Goal: Check status: Check status

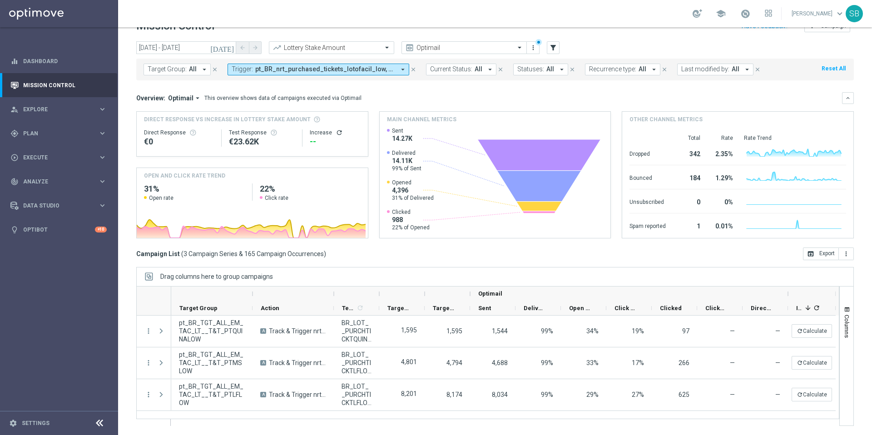
scroll to position [19, 0]
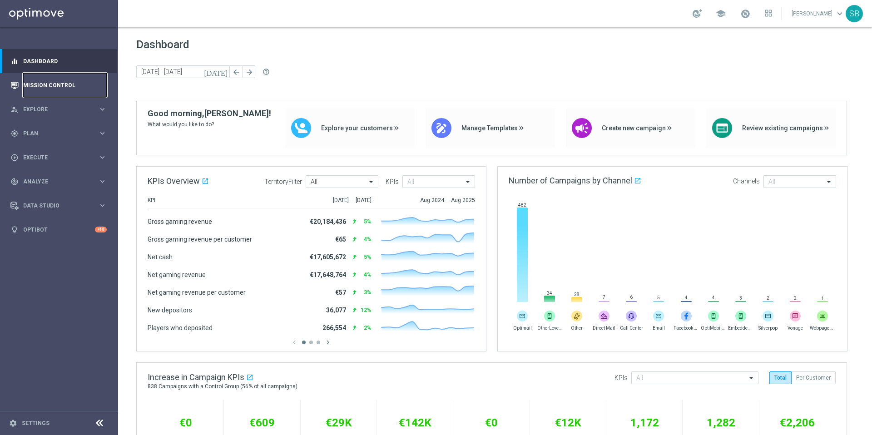
click at [57, 88] on link "Mission Control" at bounding box center [65, 85] width 84 height 24
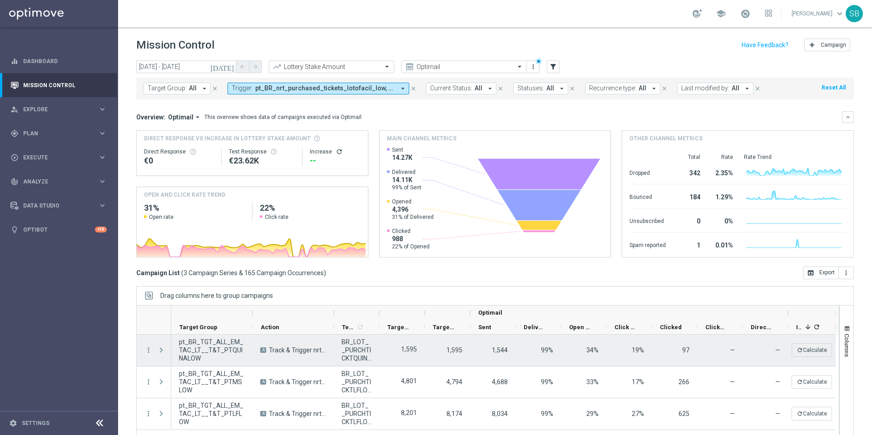
click at [221, 350] on span "pt_BR_TGT_ALL_EM_TAC_LT__T&T_PTQUINALOW" at bounding box center [212, 350] width 66 height 25
click at [149, 350] on icon "more_vert" at bounding box center [148, 350] width 8 height 8
click at [187, 371] on span "Campaign Metrics" at bounding box center [189, 369] width 47 height 6
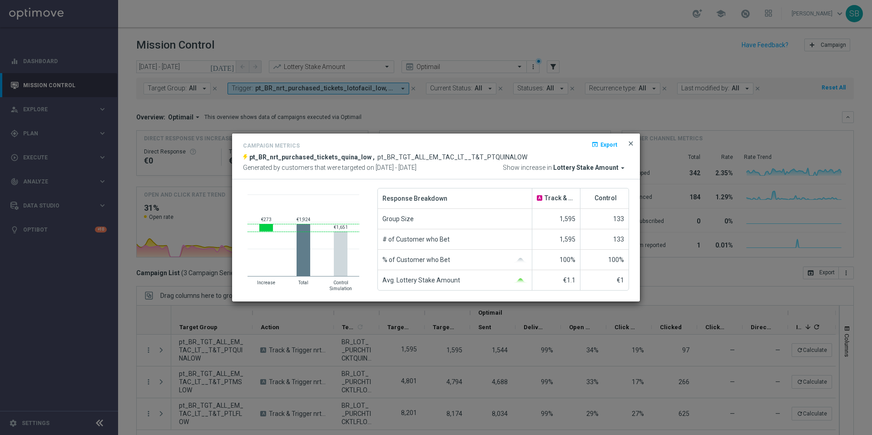
click at [632, 145] on span "close" at bounding box center [630, 143] width 7 height 7
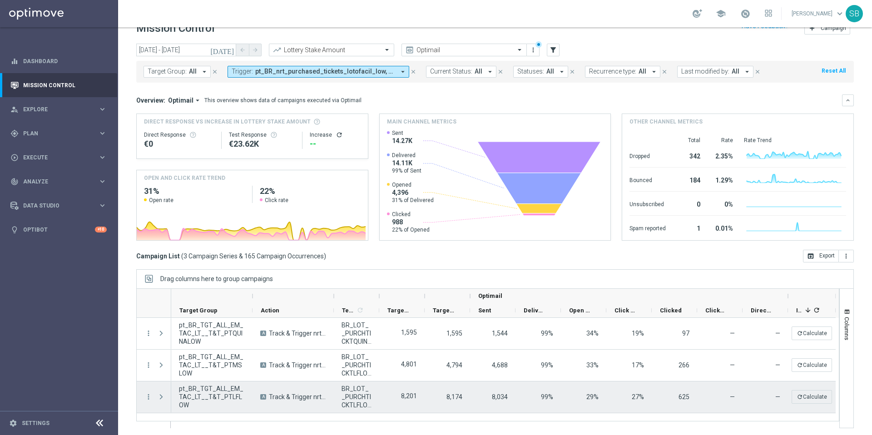
scroll to position [19, 0]
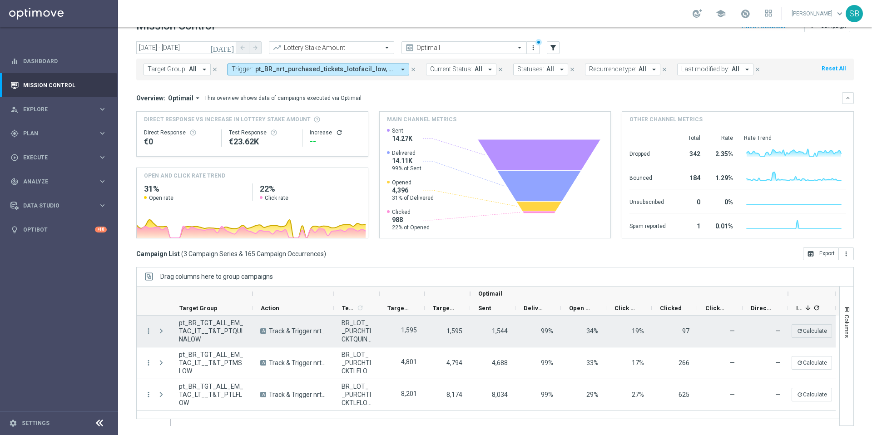
click at [348, 337] on span "BR_LOT__PURCHTICKTQUINALOW__ALL_EMA_T&T_LT" at bounding box center [357, 331] width 30 height 25
copy span "BR_LOT__PURCHTICKTQUINALOW__ALL_EMA_T"
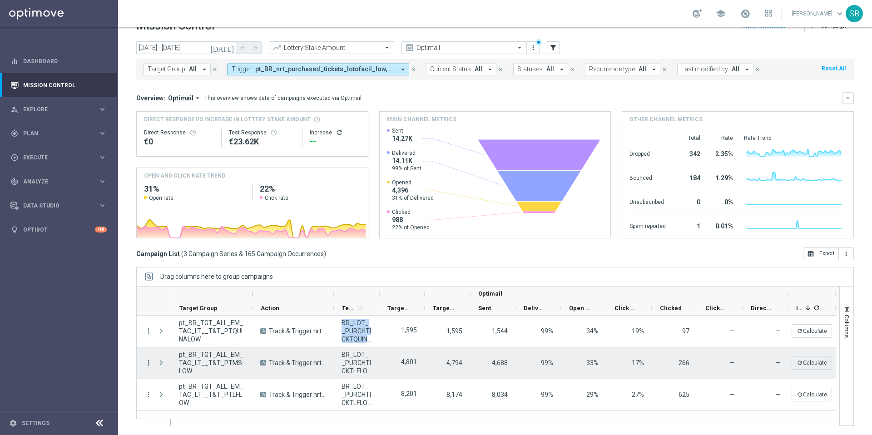
click at [149, 363] on icon "more_vert" at bounding box center [148, 363] width 8 height 8
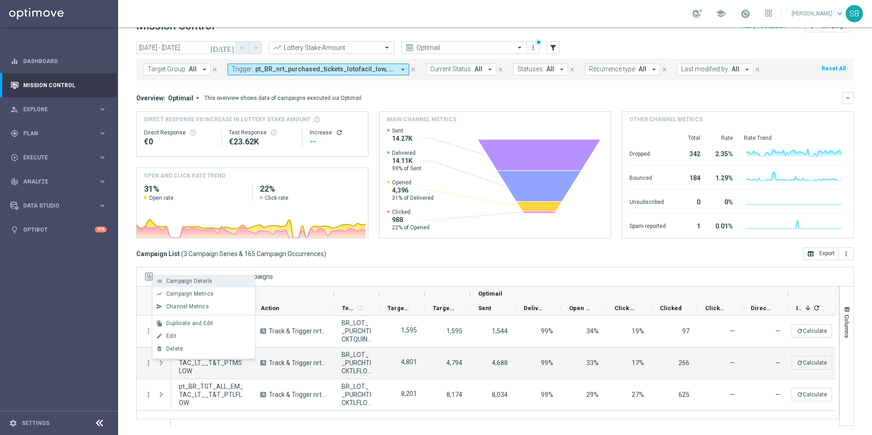
click at [190, 282] on span "Campaign Details" at bounding box center [189, 281] width 46 height 6
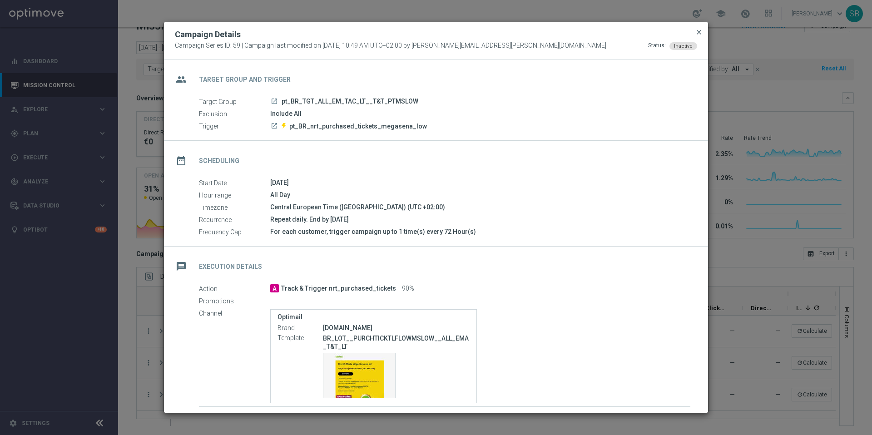
click at [700, 32] on span "close" at bounding box center [698, 32] width 7 height 7
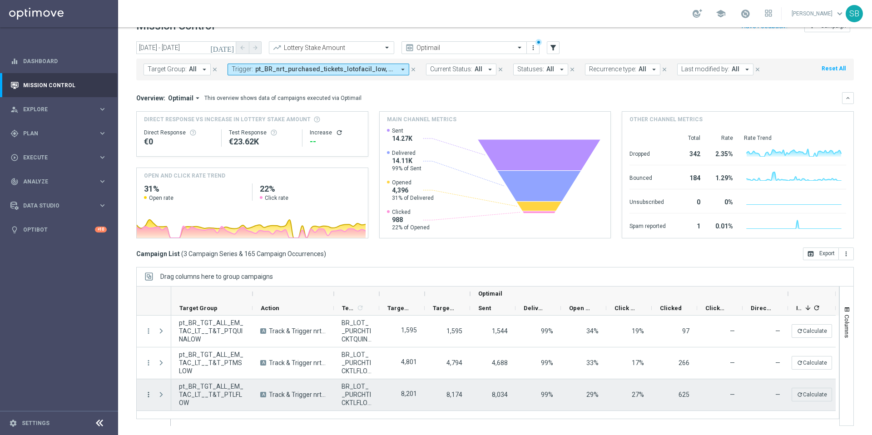
click at [150, 397] on icon "more_vert" at bounding box center [148, 395] width 8 height 8
click at [190, 323] on span "Campaign Metrics" at bounding box center [189, 326] width 47 height 6
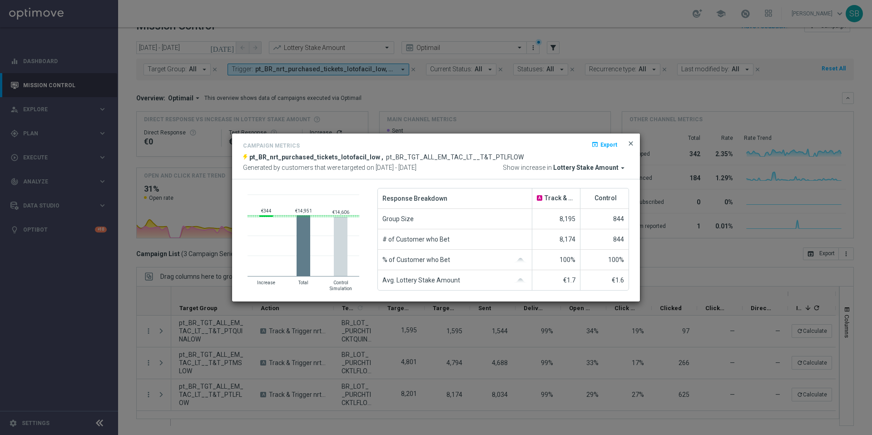
click at [630, 144] on span "close" at bounding box center [630, 143] width 7 height 7
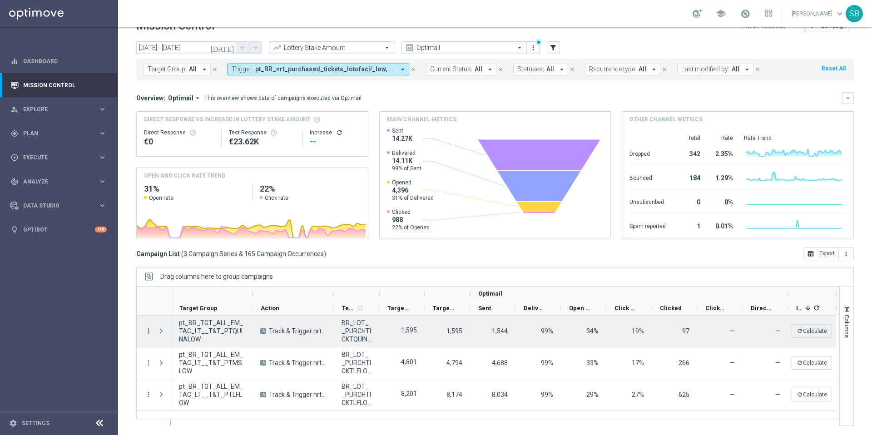
click at [150, 333] on icon "more_vert" at bounding box center [148, 331] width 8 height 8
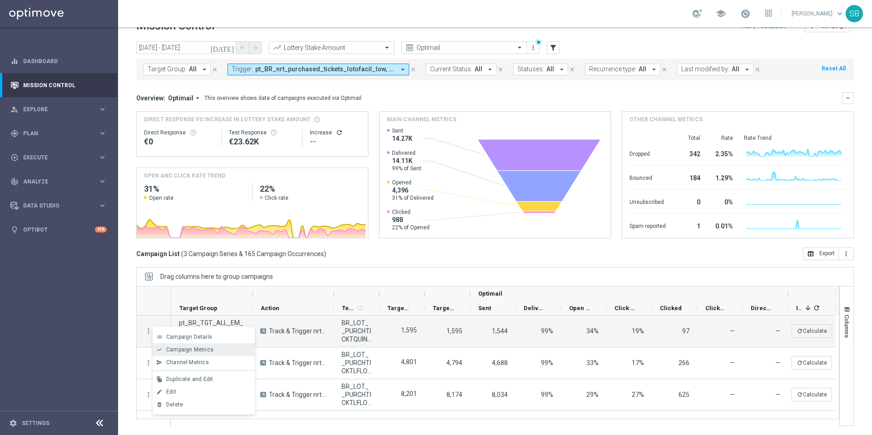
click at [183, 351] on span "Campaign Metrics" at bounding box center [189, 350] width 47 height 6
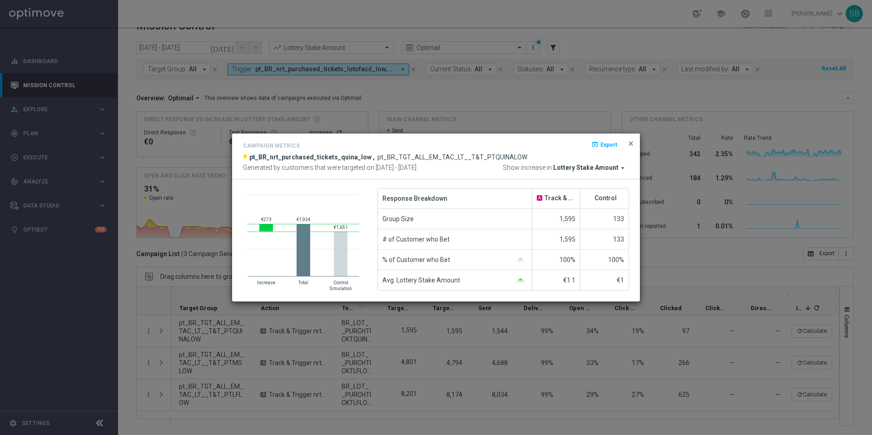
click at [630, 145] on span "close" at bounding box center [630, 143] width 7 height 7
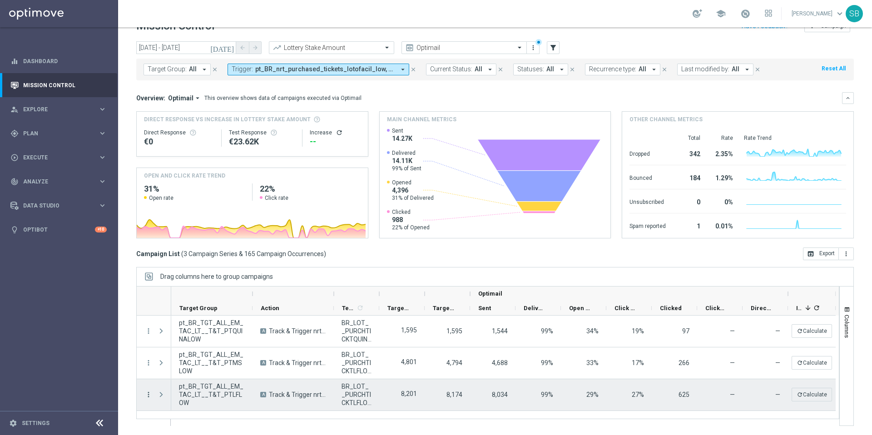
click at [149, 397] on icon "more_vert" at bounding box center [148, 395] width 8 height 8
click at [193, 323] on span "Campaign Metrics" at bounding box center [189, 326] width 47 height 6
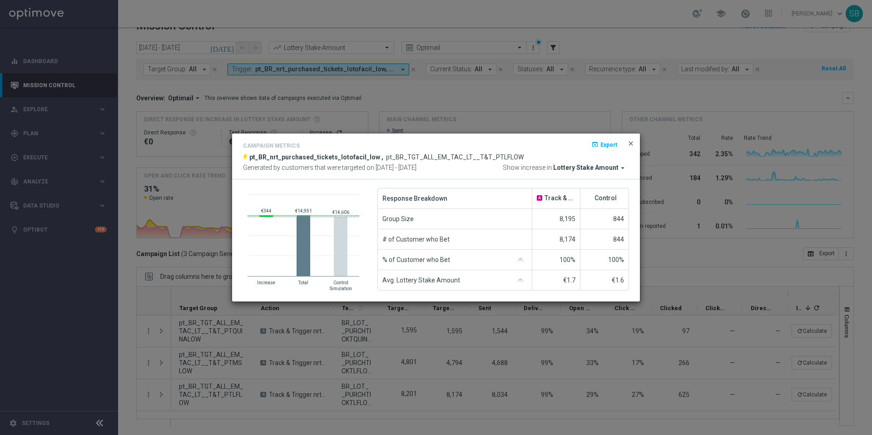
click at [630, 145] on span "close" at bounding box center [630, 143] width 7 height 7
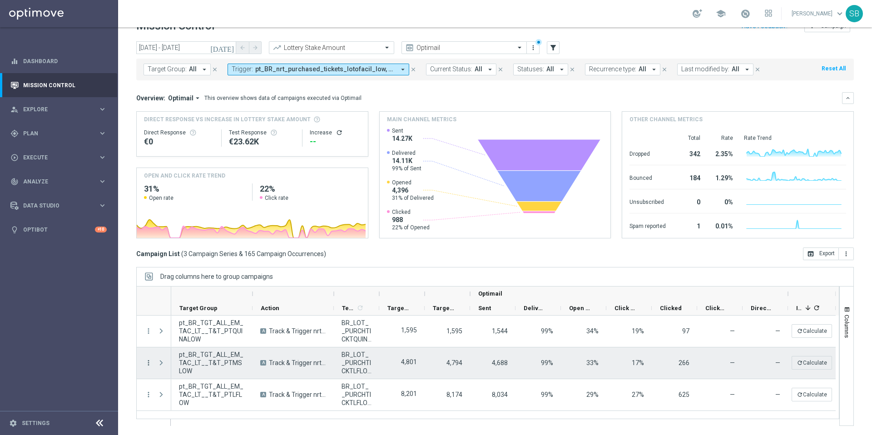
click at [149, 363] on icon "more_vert" at bounding box center [148, 363] width 8 height 8
click at [184, 293] on span "Campaign Metrics" at bounding box center [189, 294] width 47 height 6
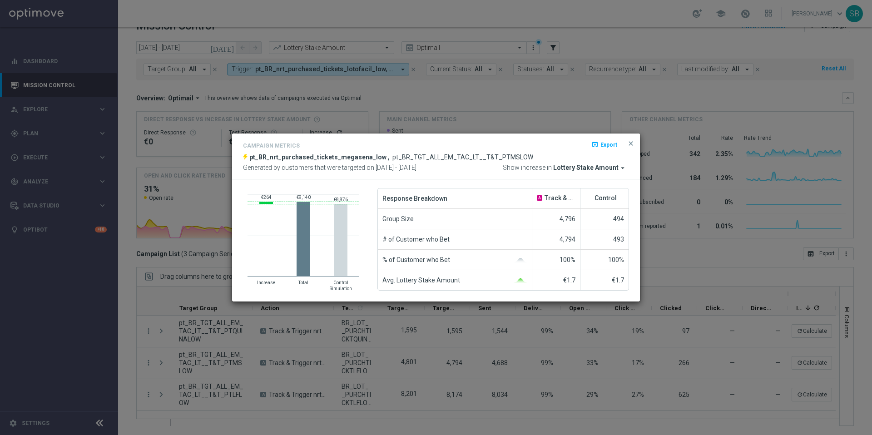
click at [623, 169] on icon "arrow_drop_down" at bounding box center [623, 168] width 8 height 8
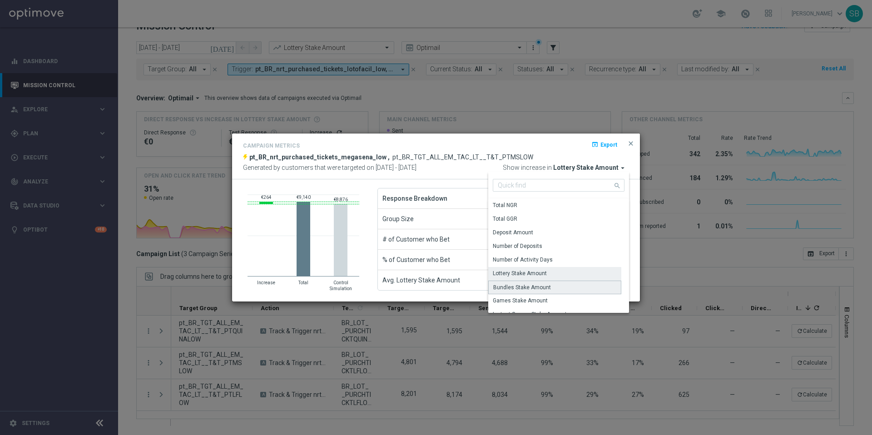
click at [554, 288] on div "Bundles Stake Amount" at bounding box center [554, 288] width 133 height 14
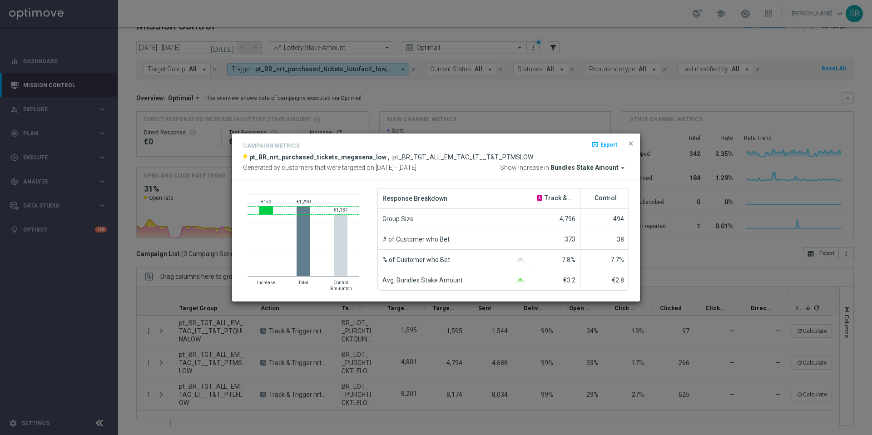
click at [622, 168] on icon "arrow_drop_down" at bounding box center [623, 168] width 8 height 8
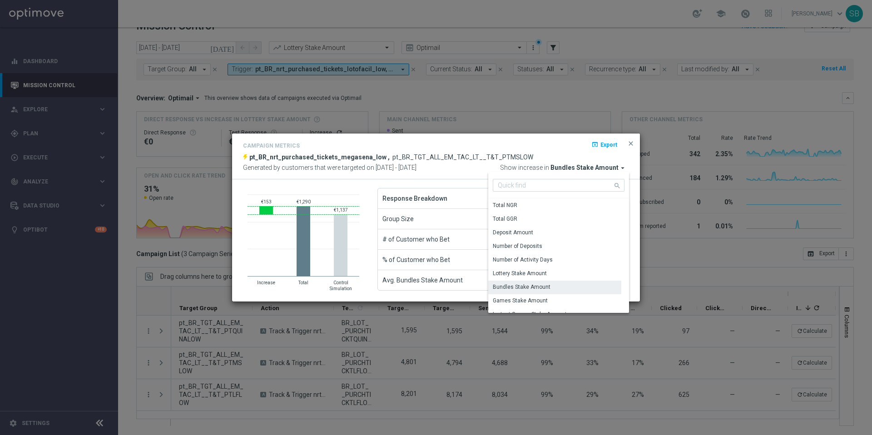
click at [622, 168] on icon "arrow_drop_down" at bounding box center [623, 168] width 8 height 8
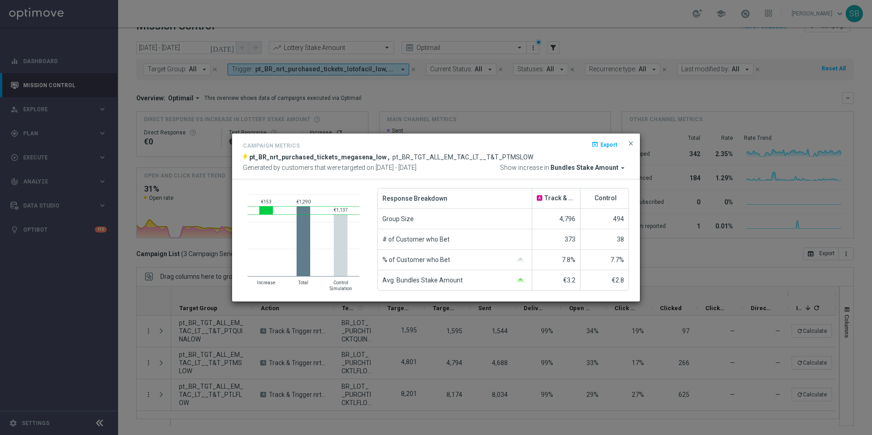
click at [622, 168] on icon "arrow_drop_down" at bounding box center [623, 168] width 8 height 8
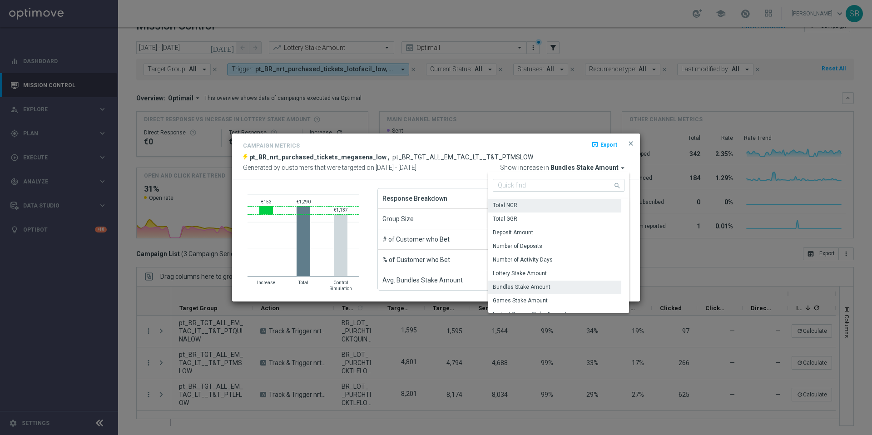
click at [524, 202] on div "Total NGR" at bounding box center [554, 205] width 133 height 13
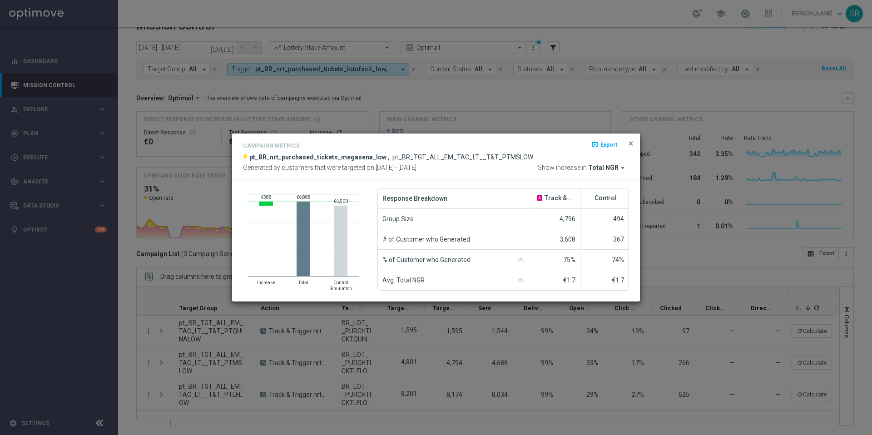
click at [631, 144] on span "close" at bounding box center [630, 143] width 7 height 7
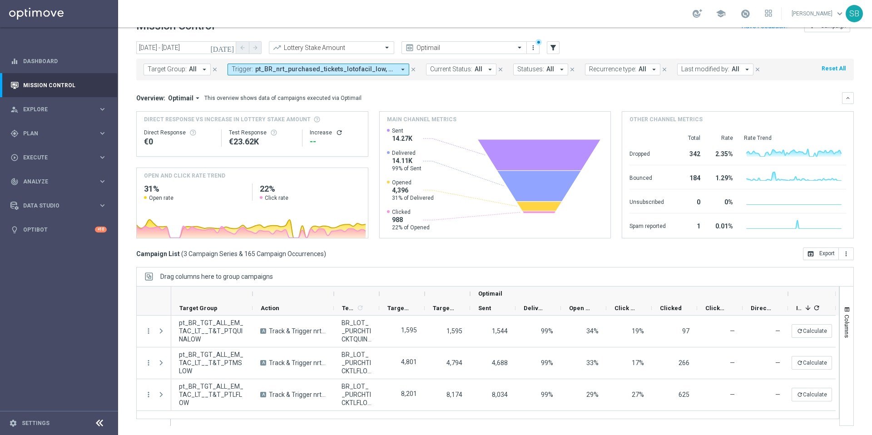
click at [371, 73] on span "pt_BR_nrt_purchased_tickets_lotofacil_low, pt_BR_nrt_purchased_tickets_megasena…" at bounding box center [325, 69] width 140 height 8
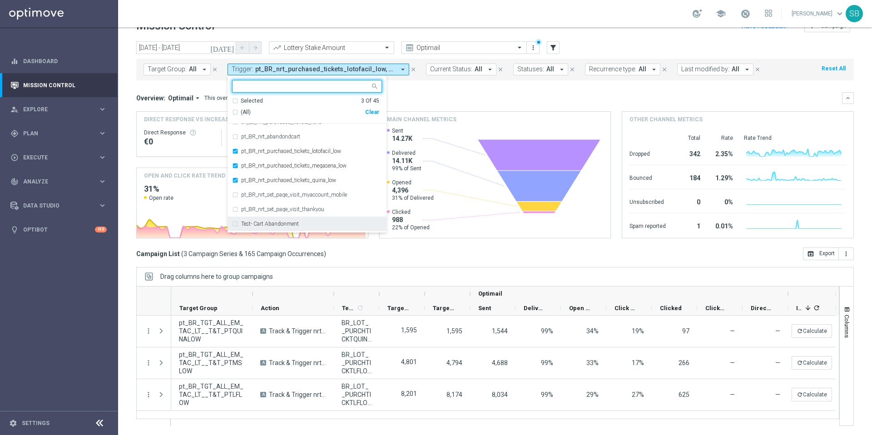
scroll to position [378, 0]
click at [234, 161] on div "pt_BR_nrt_purchased_tickets_lotofacil_low" at bounding box center [307, 160] width 150 height 15
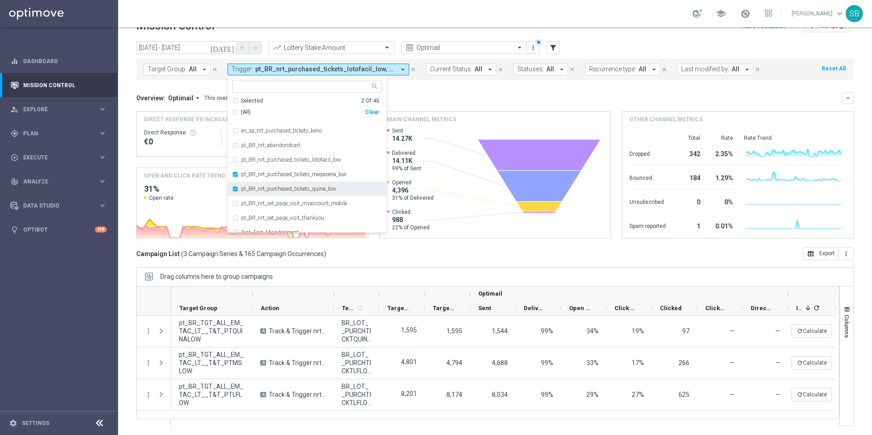
click at [235, 188] on div "pt_BR_nrt_purchased_tickets_quina_low" at bounding box center [307, 189] width 150 height 15
click at [131, 181] on div "today 22 May 2025 - 15 Jul 2025 arrow_back arrow_forward Lottery Stake Amount t…" at bounding box center [495, 224] width 754 height 367
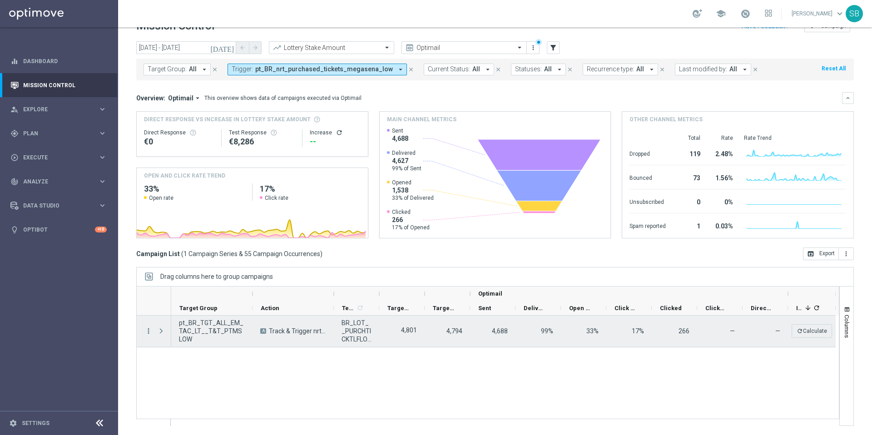
click at [149, 333] on icon "more_vert" at bounding box center [148, 331] width 8 height 8
click at [194, 350] on span "Campaign Metrics" at bounding box center [189, 350] width 47 height 6
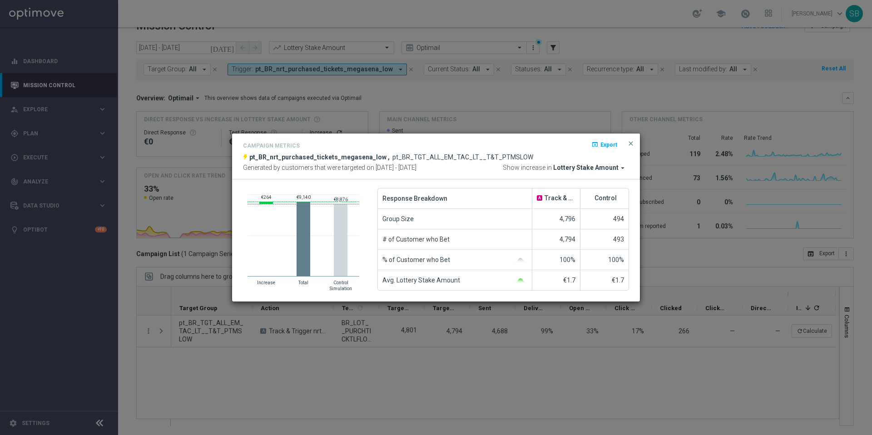
click at [622, 168] on icon "arrow_drop_down" at bounding box center [623, 168] width 8 height 8
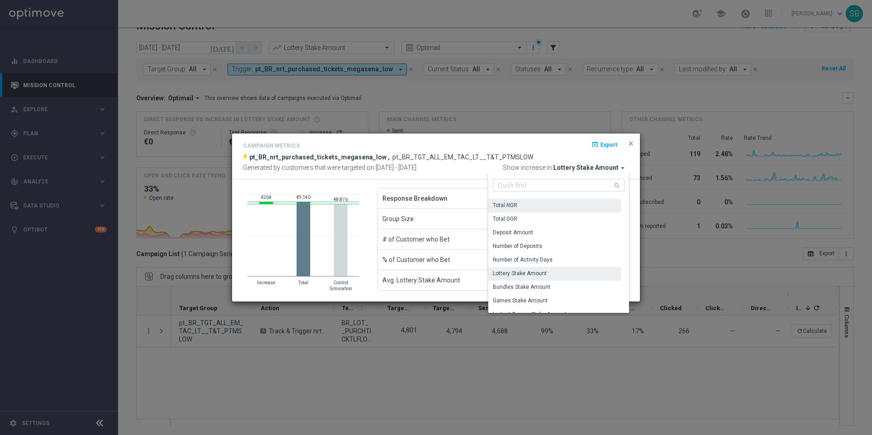
click at [533, 203] on div "Total NGR" at bounding box center [554, 205] width 133 height 13
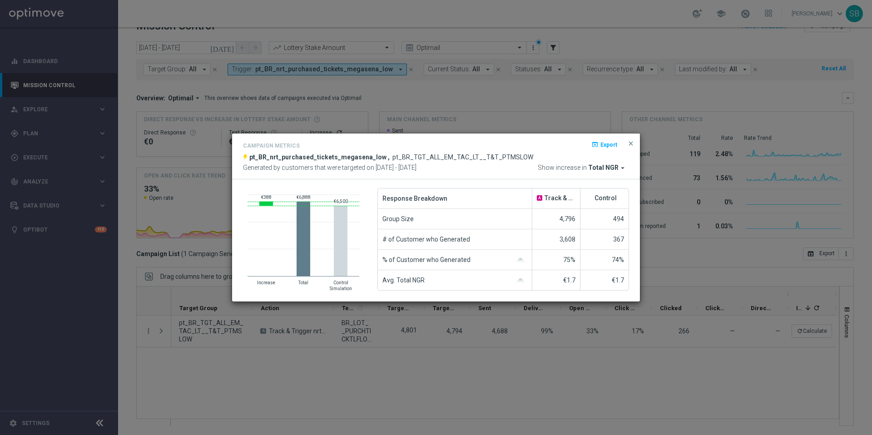
click at [622, 169] on icon "arrow_drop_down" at bounding box center [623, 168] width 8 height 8
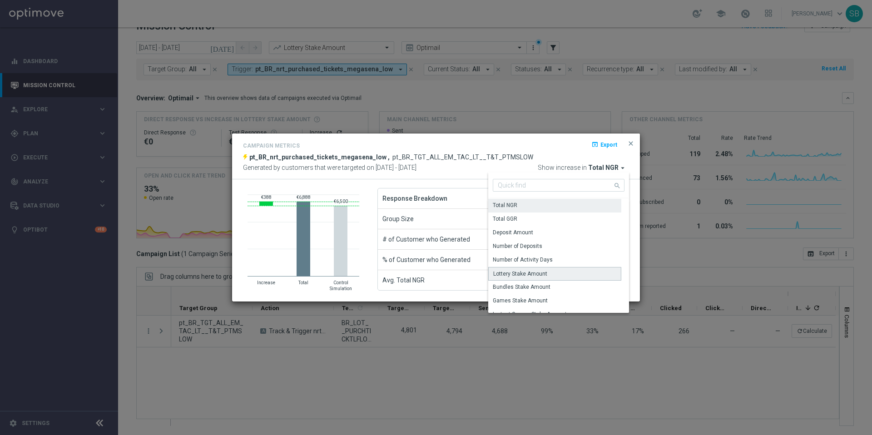
click at [539, 273] on div "Lottery Stake Amount" at bounding box center [520, 274] width 54 height 8
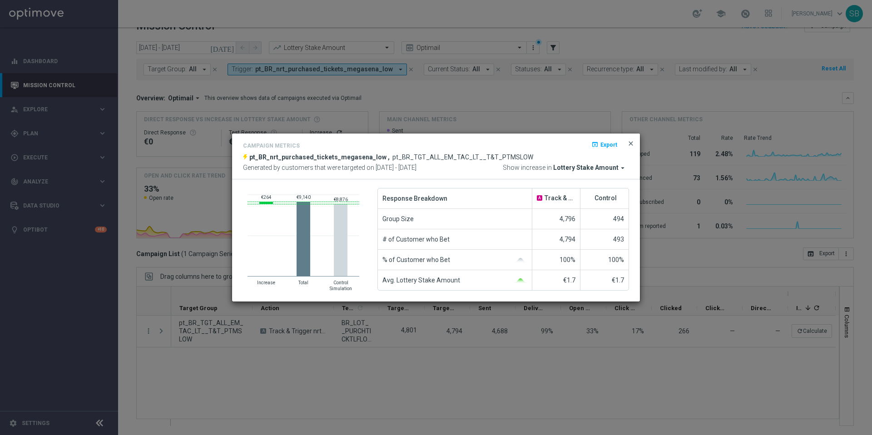
click at [632, 143] on span "close" at bounding box center [630, 143] width 7 height 7
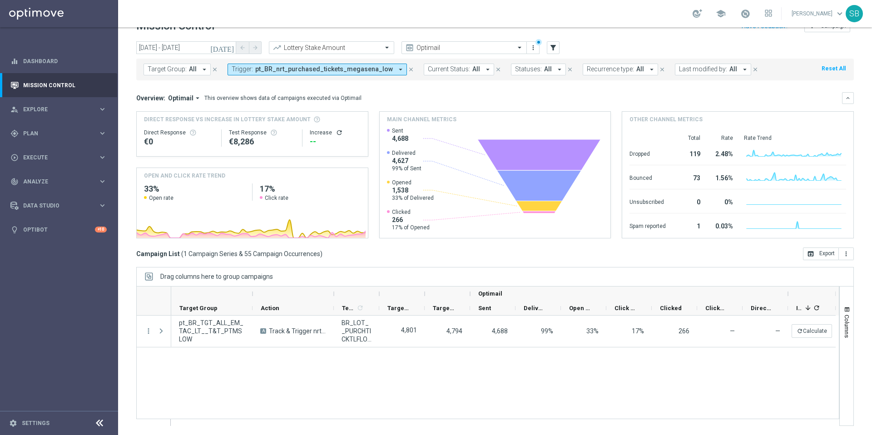
click at [397, 70] on icon "arrow_drop_down" at bounding box center [401, 69] width 8 height 8
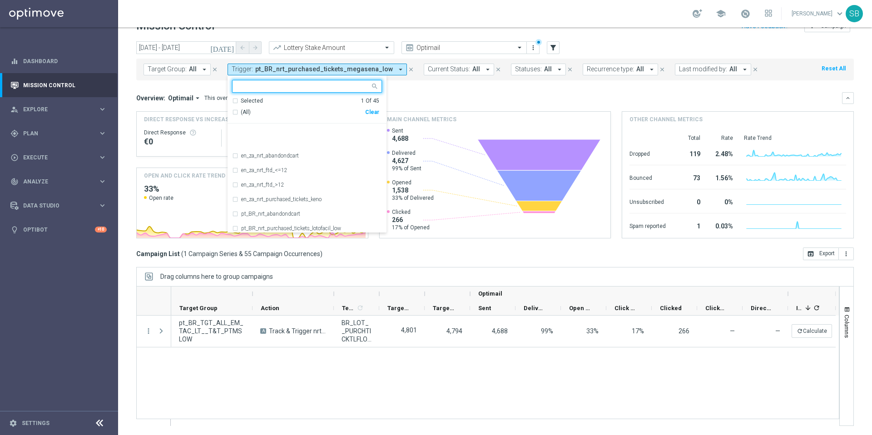
scroll to position [405, 0]
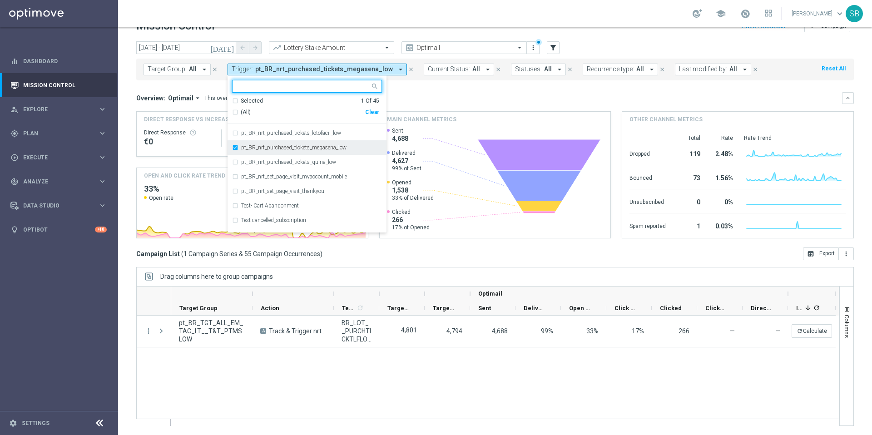
click at [233, 146] on div "pt_BR_nrt_purchased_tickets_megasena_low" at bounding box center [307, 147] width 150 height 15
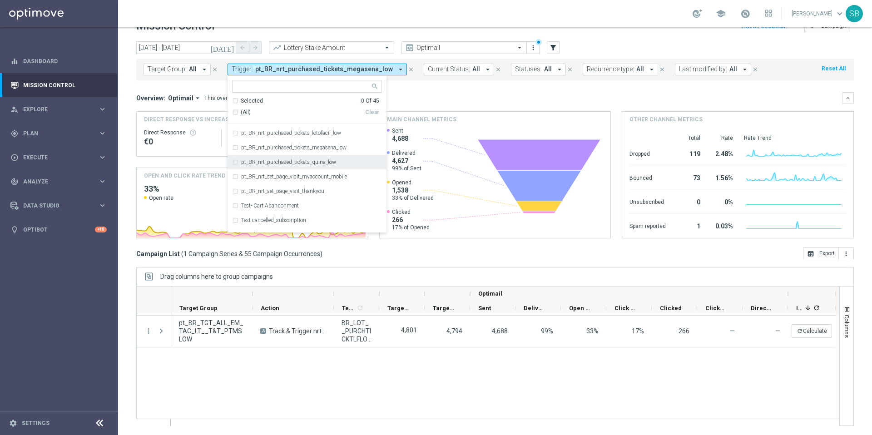
click at [235, 161] on div "pt_BR_nrt_purchased_tickets_quina_low" at bounding box center [307, 162] width 150 height 15
click at [397, 97] on div "Overview: Optimail arrow_drop_down This overview shows data of campaigns execut…" at bounding box center [489, 98] width 706 height 8
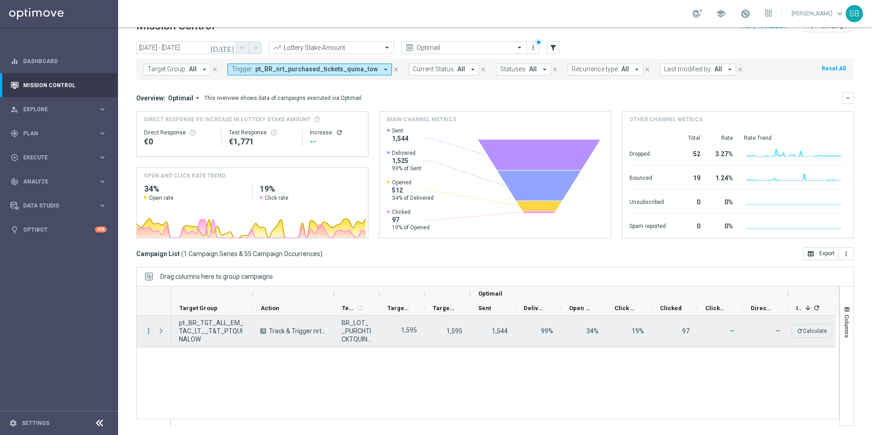
click at [149, 331] on icon "more_vert" at bounding box center [148, 331] width 8 height 8
click at [193, 345] on div "show_chart Campaign Metrics" at bounding box center [204, 349] width 102 height 13
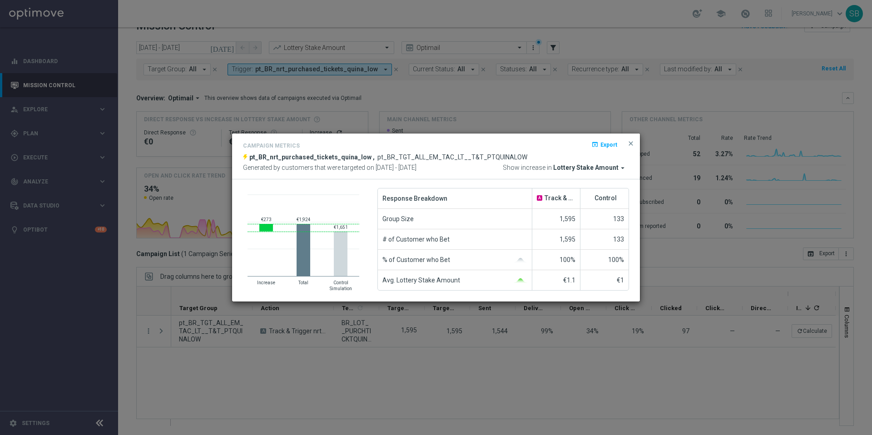
click at [611, 168] on span "Lottery Stake Amount" at bounding box center [585, 168] width 65 height 8
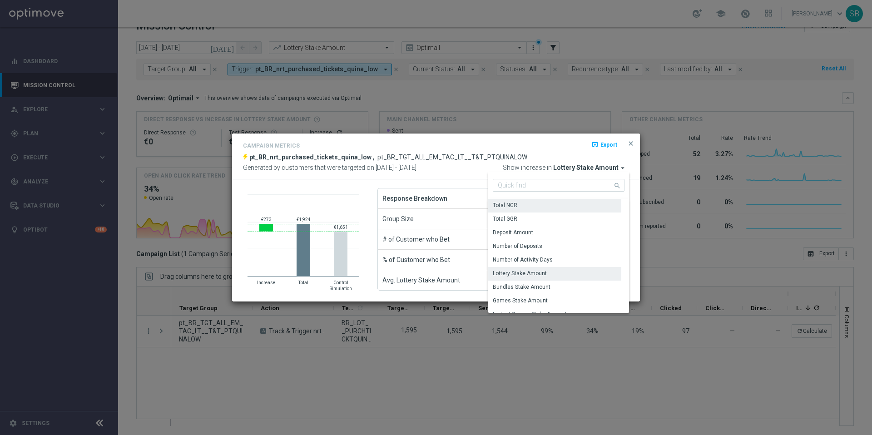
click at [503, 205] on div "Total NGR" at bounding box center [505, 205] width 25 height 8
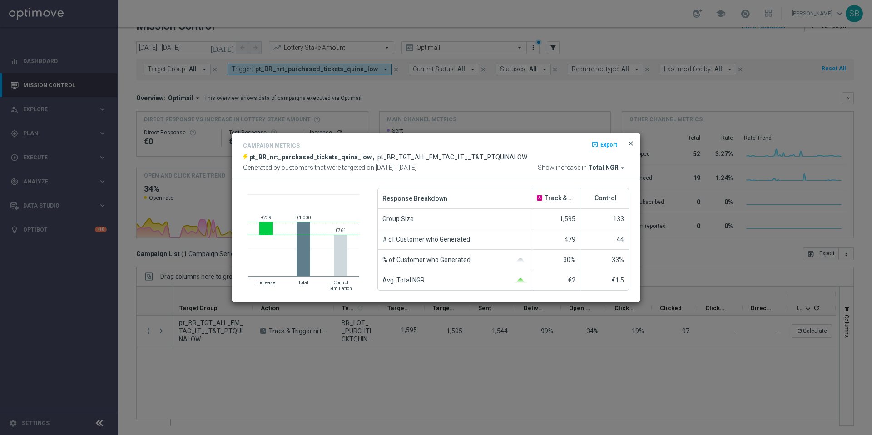
click at [630, 144] on span "close" at bounding box center [630, 143] width 7 height 7
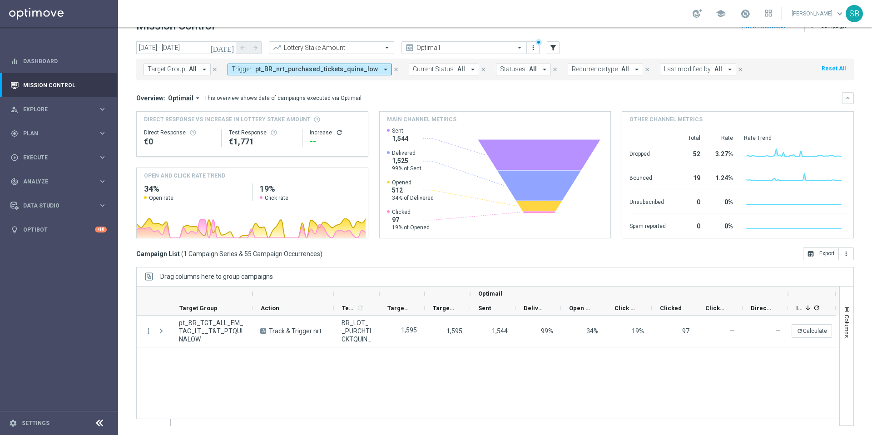
click at [382, 70] on icon "arrow_drop_down" at bounding box center [386, 69] width 8 height 8
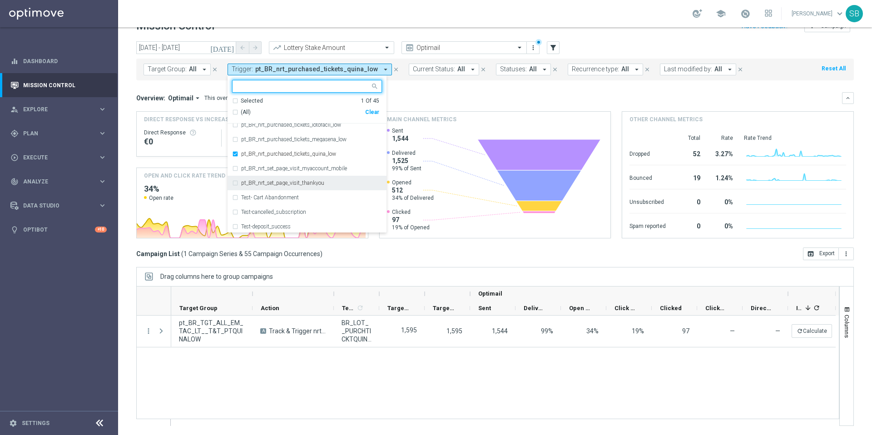
scroll to position [411, 0]
click at [235, 127] on div "pt_BR_nrt_purchased_tickets_lotofacil_low" at bounding box center [307, 126] width 150 height 15
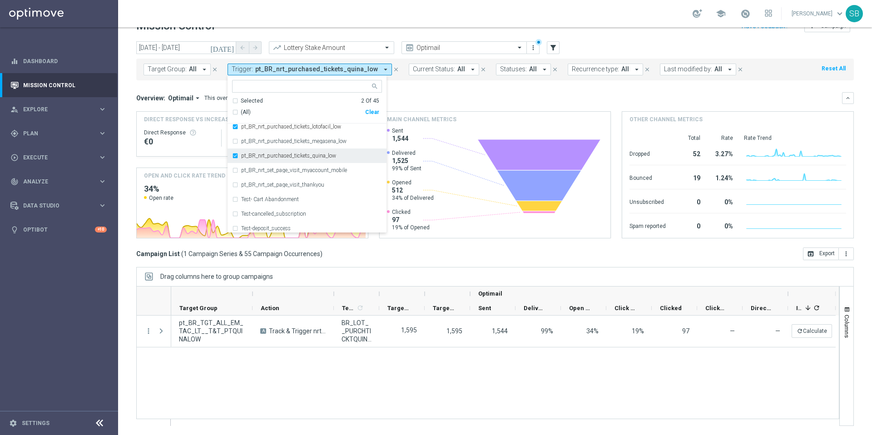
click at [236, 155] on div "pt_BR_nrt_purchased_tickets_quina_low" at bounding box center [307, 156] width 150 height 15
click at [591, 44] on div "today 22 May 2025 - 15 Jul 2025 arrow_back arrow_forward Lottery Stake Amount t…" at bounding box center [495, 48] width 718 height 14
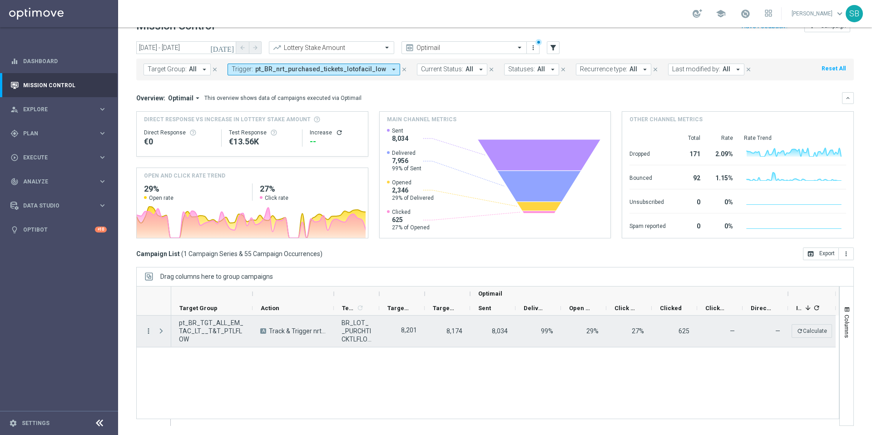
click at [149, 333] on icon "more_vert" at bounding box center [148, 331] width 8 height 8
click at [192, 349] on span "Campaign Metrics" at bounding box center [189, 350] width 47 height 6
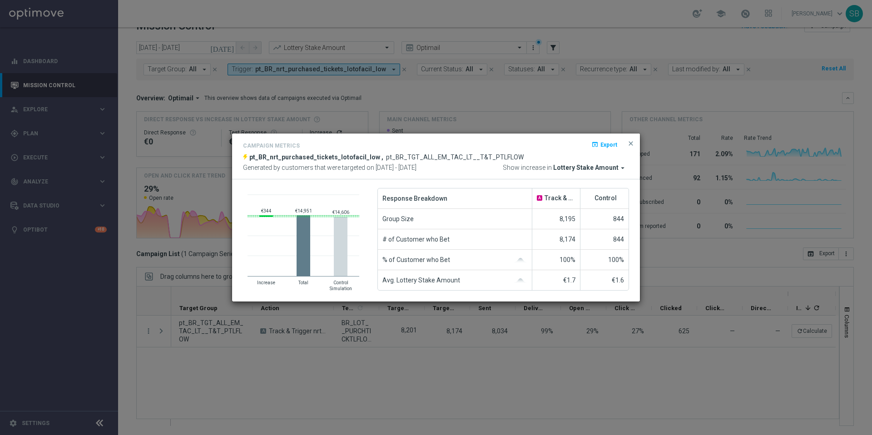
click at [625, 169] on icon "arrow_drop_down" at bounding box center [623, 168] width 8 height 8
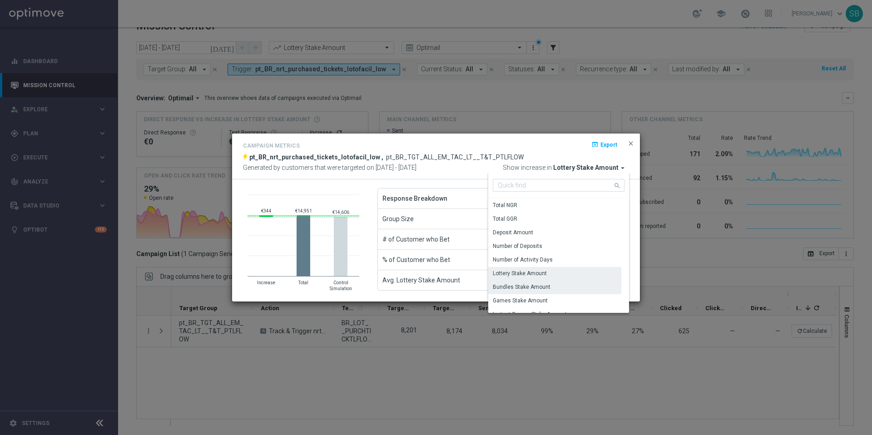
click at [530, 287] on div "Bundles Stake Amount" at bounding box center [522, 287] width 58 height 8
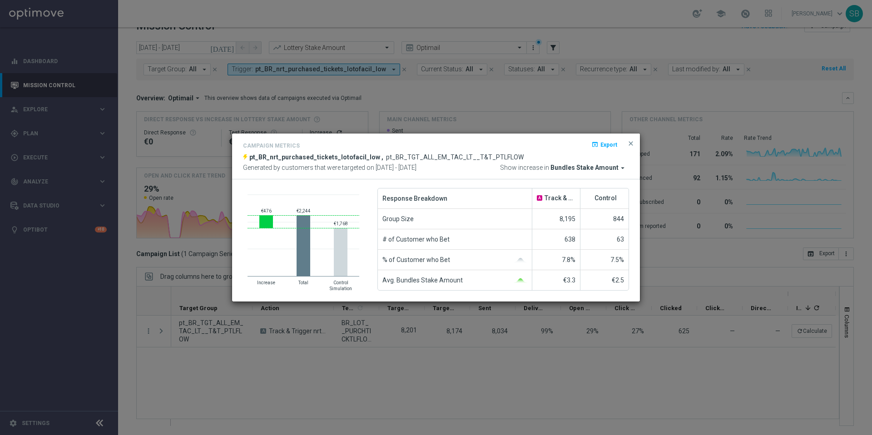
click at [625, 169] on icon "arrow_drop_down" at bounding box center [623, 168] width 8 height 8
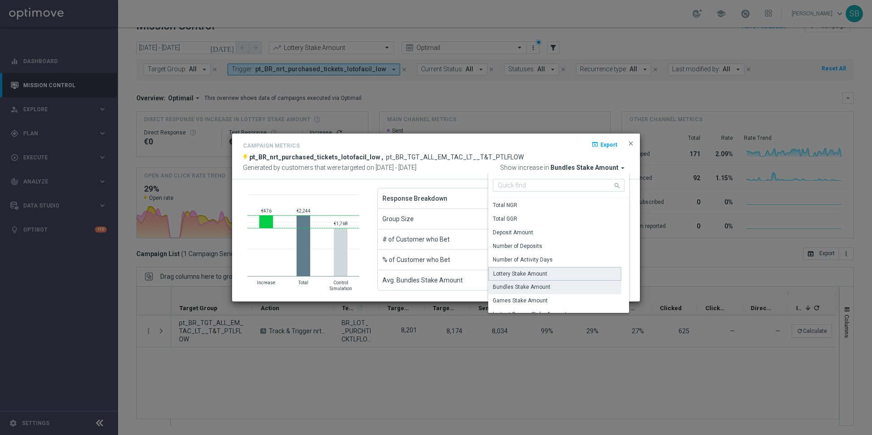
click at [536, 276] on div "Lottery Stake Amount" at bounding box center [520, 274] width 54 height 8
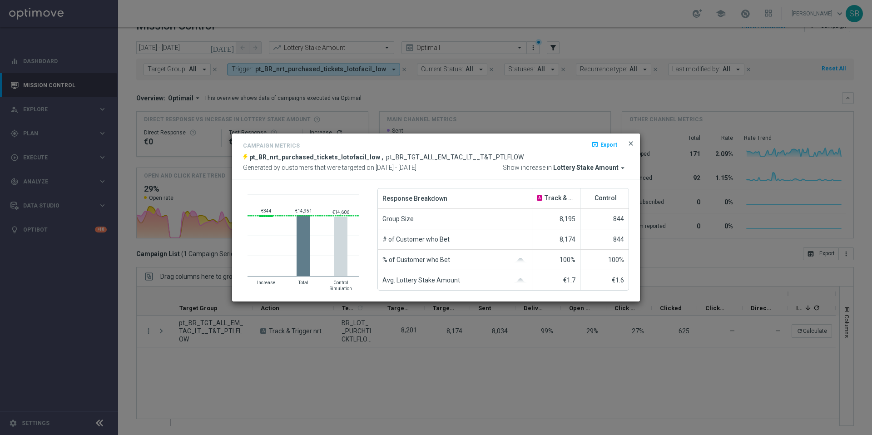
click at [629, 144] on span "close" at bounding box center [630, 143] width 7 height 7
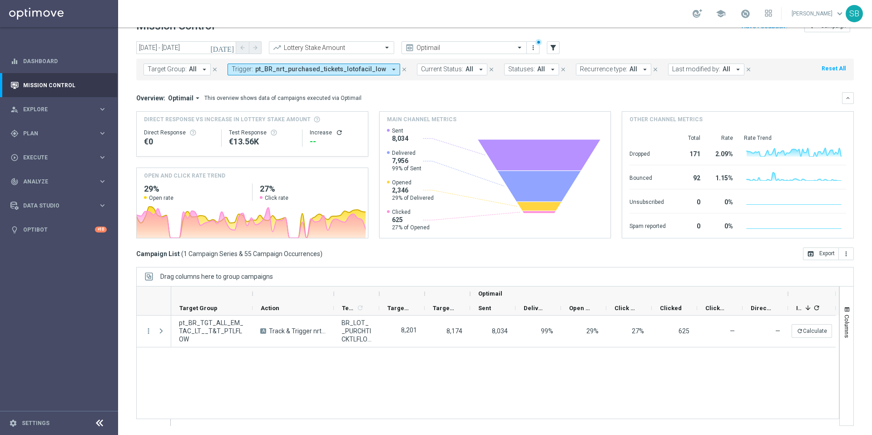
scroll to position [19, 0]
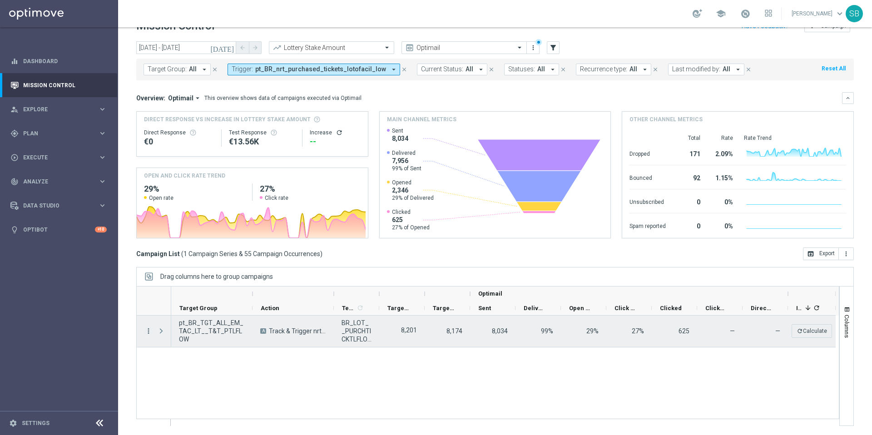
click at [149, 331] on icon "more_vert" at bounding box center [148, 331] width 8 height 8
click at [165, 338] on div "list" at bounding box center [160, 337] width 14 height 6
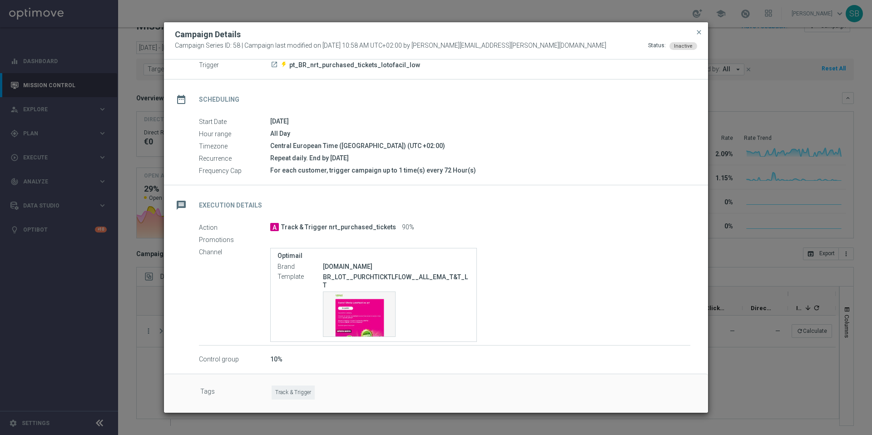
scroll to position [62, 0]
click at [376, 326] on div "Template preview" at bounding box center [359, 314] width 72 height 45
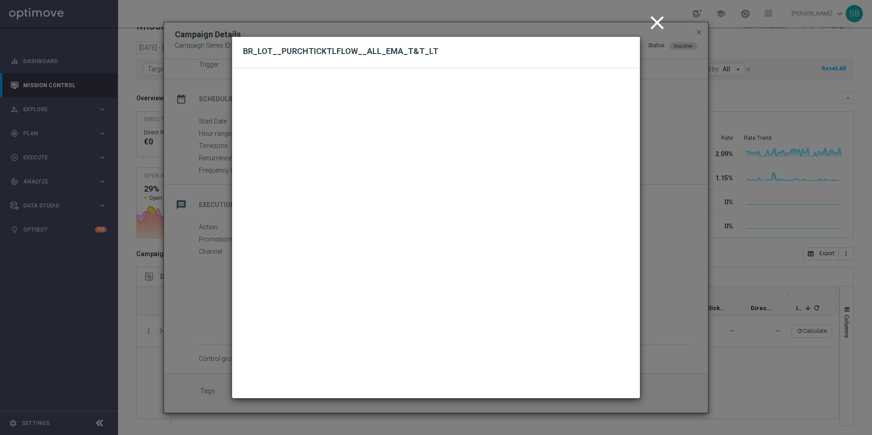
click at [656, 24] on icon "close" at bounding box center [657, 22] width 23 height 23
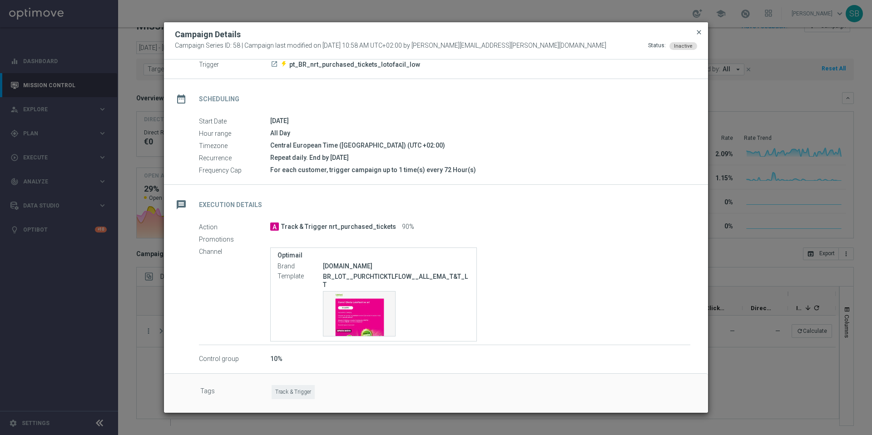
click at [701, 31] on span "close" at bounding box center [698, 32] width 7 height 7
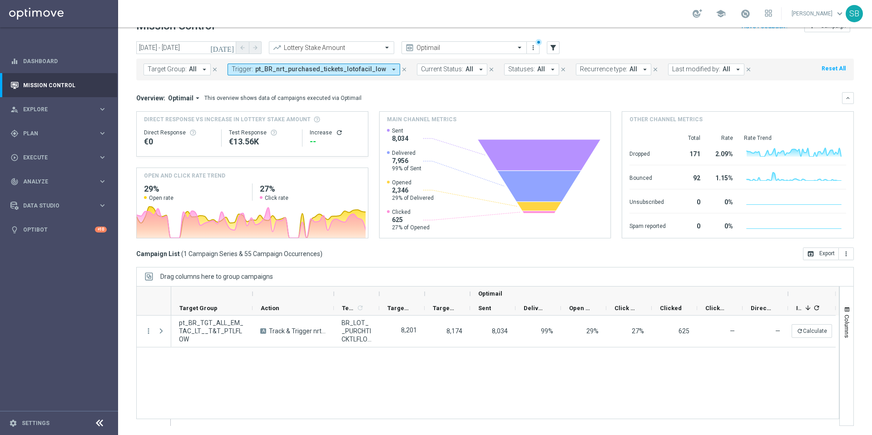
click at [390, 69] on icon "arrow_drop_down" at bounding box center [394, 69] width 8 height 8
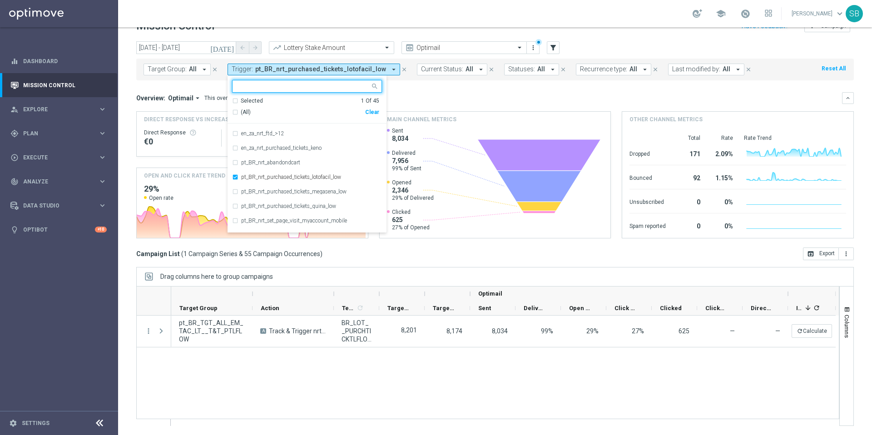
scroll to position [373, 0]
click at [234, 180] on div "pt_BR_nrt_purchased_tickets_megasena_low" at bounding box center [307, 179] width 150 height 15
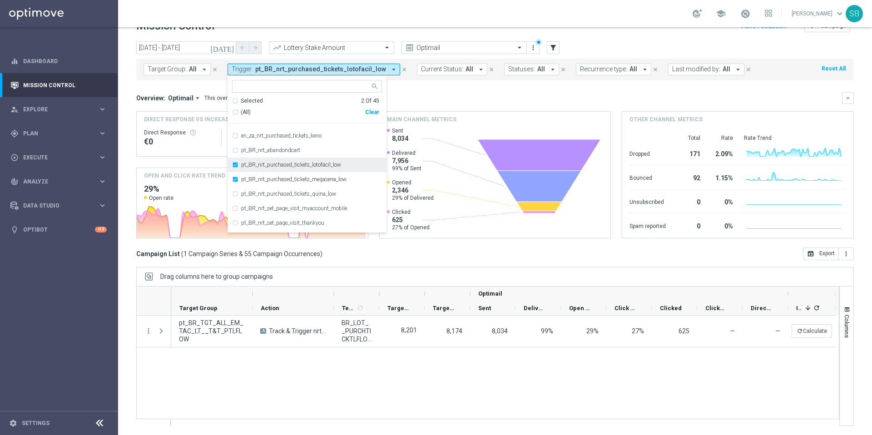
click at [236, 165] on div "pt_BR_nrt_purchased_tickets_lotofacil_low" at bounding box center [307, 165] width 150 height 15
click at [420, 258] on div "Campaign List ( 1 Campaign Series & 55 Campaign Occurrences ) open_in_browser E…" at bounding box center [495, 254] width 718 height 13
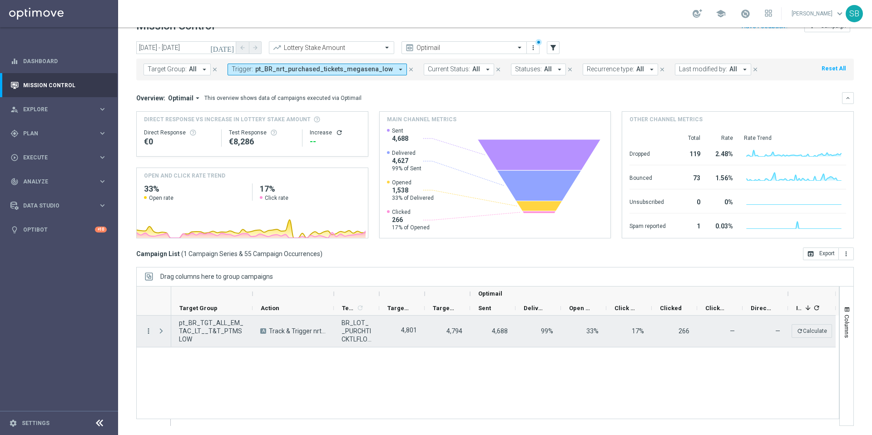
click at [149, 332] on icon "more_vert" at bounding box center [148, 331] width 8 height 8
click at [190, 340] on span "Campaign Details" at bounding box center [189, 337] width 46 height 6
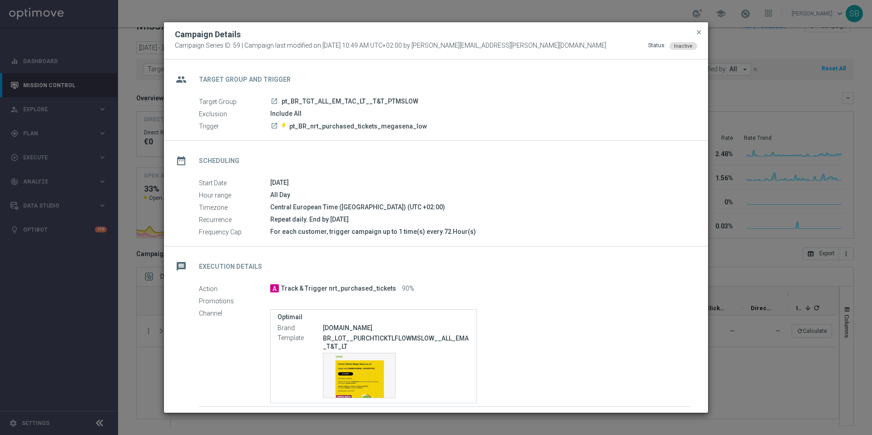
scroll to position [62, 0]
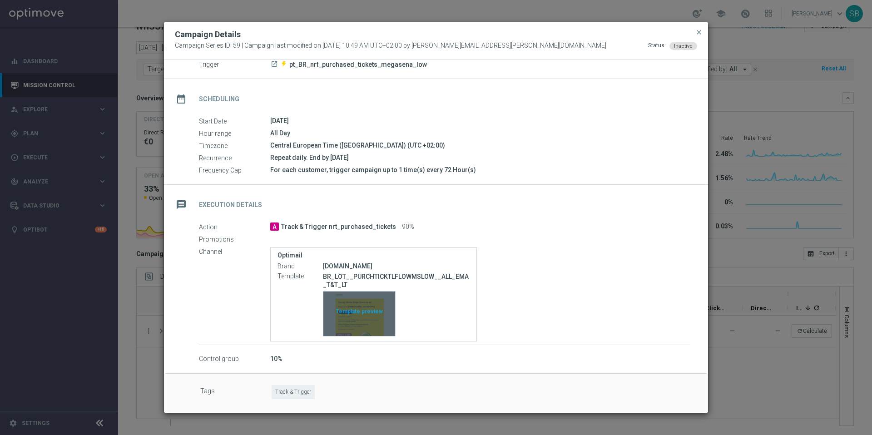
click at [390, 310] on div "Template preview" at bounding box center [359, 314] width 72 height 45
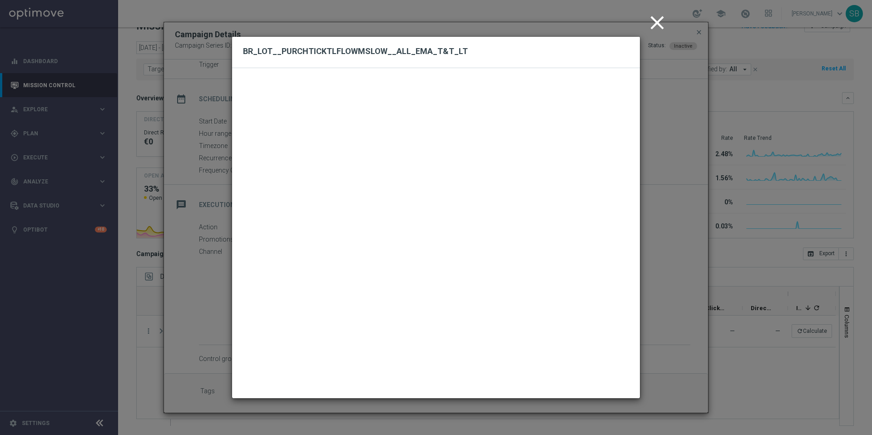
click at [700, 33] on modal-container "close BR_LOT__PURCHTICKTLFLOWMSLOW__ALL_EMA_T&T_LT" at bounding box center [436, 217] width 872 height 435
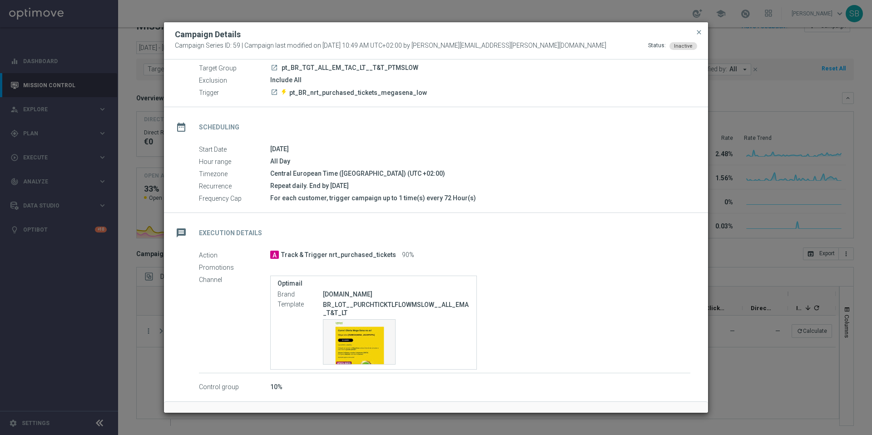
scroll to position [0, 0]
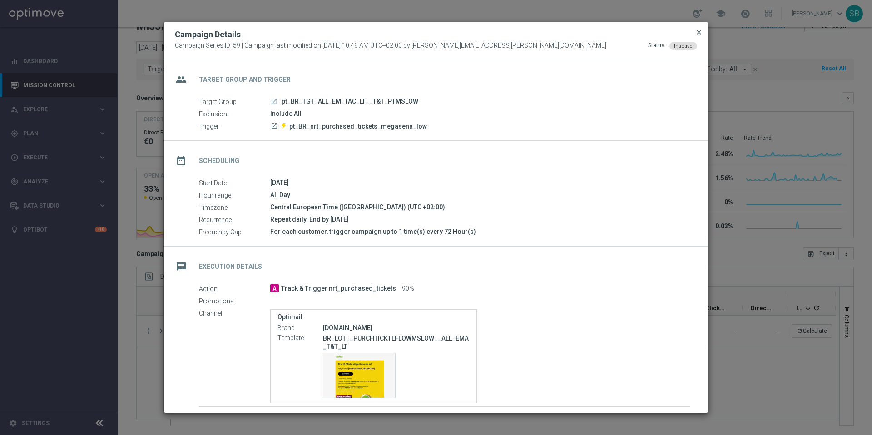
click at [700, 32] on span "close" at bounding box center [698, 32] width 7 height 7
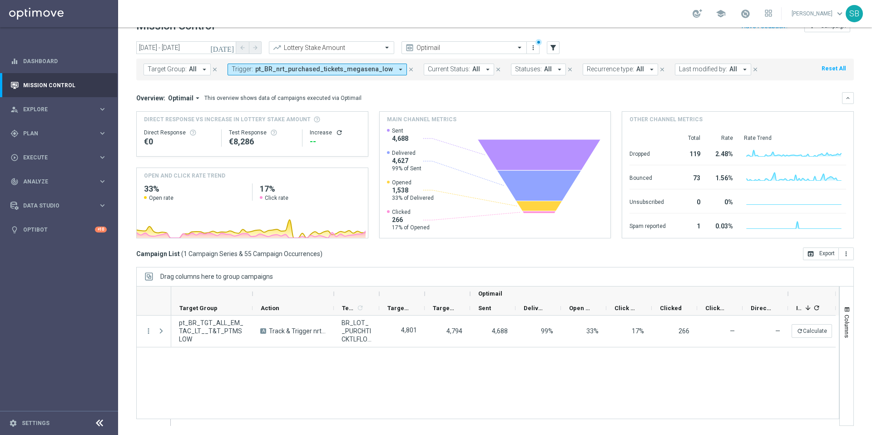
click at [309, 72] on span "pt_BR_nrt_purchased_tickets_megasena_low" at bounding box center [324, 69] width 138 height 8
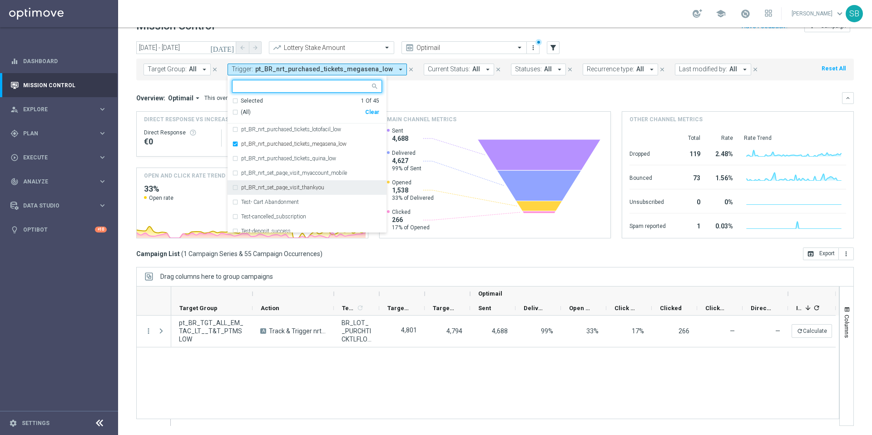
scroll to position [402, 0]
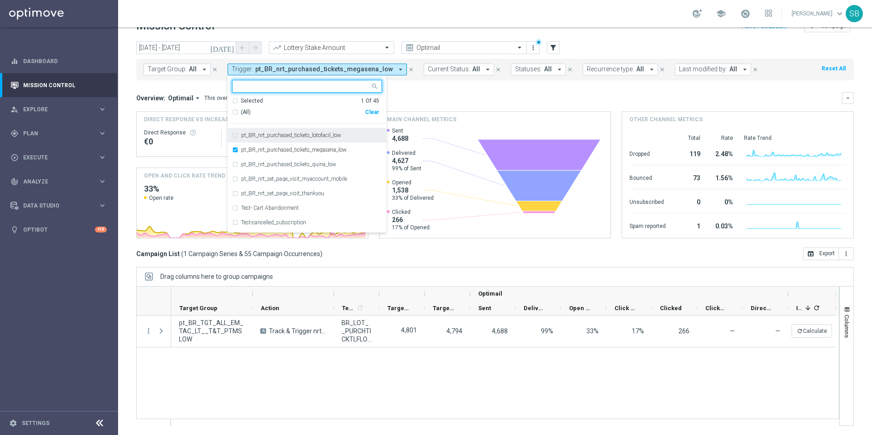
click at [233, 135] on div "pt_BR_nrt_purchased_tickets_lotofacil_low" at bounding box center [307, 135] width 150 height 15
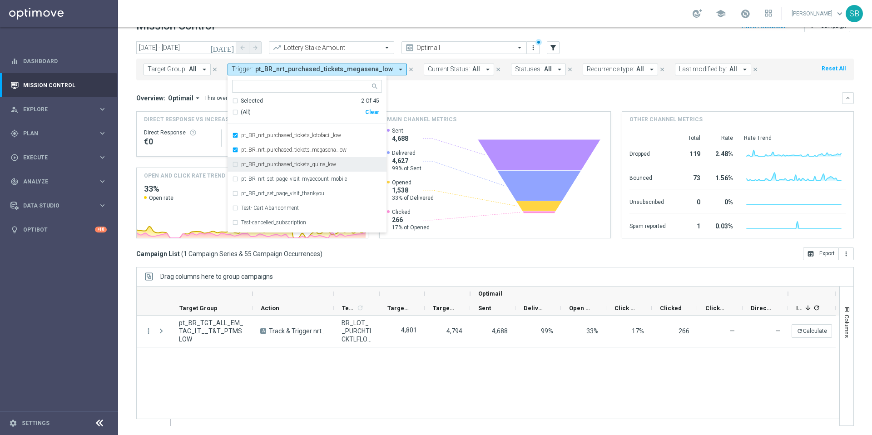
click at [233, 164] on div "pt_BR_nrt_purchased_tickets_quina_low" at bounding box center [307, 164] width 150 height 15
click at [338, 384] on div "pt_BR_TGT_ALL_EM_TAC_LT__T&T_PTMSLOW A Track & Trigger nrt_purchased_tickets BR…" at bounding box center [505, 371] width 668 height 110
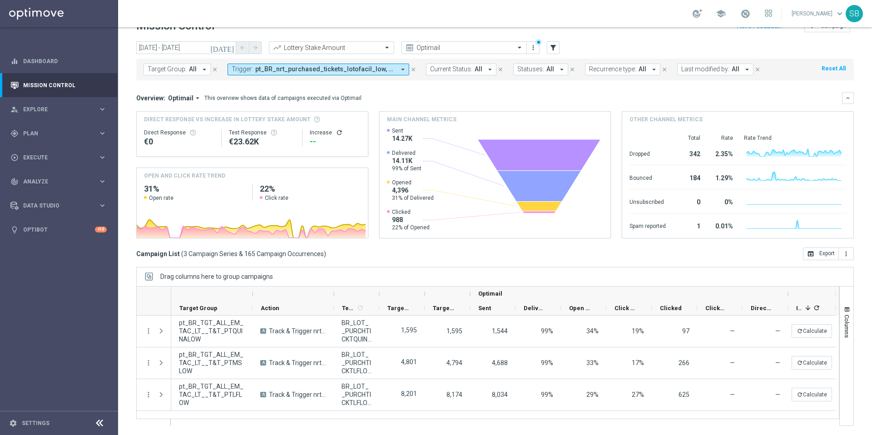
scroll to position [19, 0]
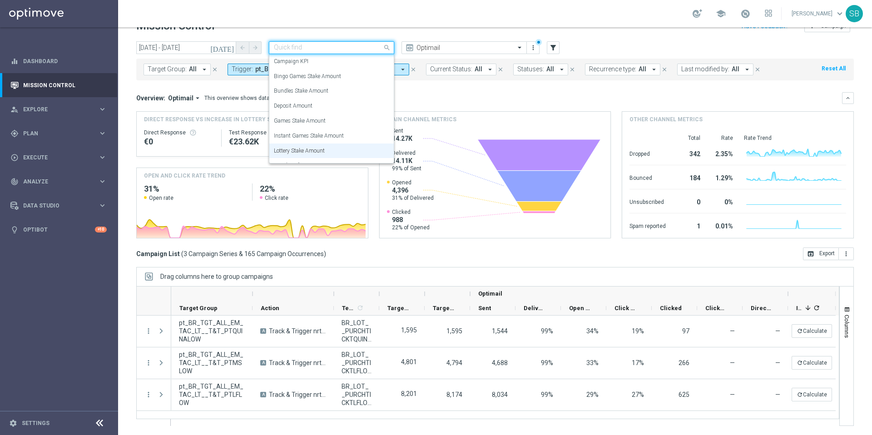
click at [387, 49] on span at bounding box center [387, 47] width 11 height 11
click at [319, 63] on div "Campaign KPI" at bounding box center [331, 61] width 115 height 15
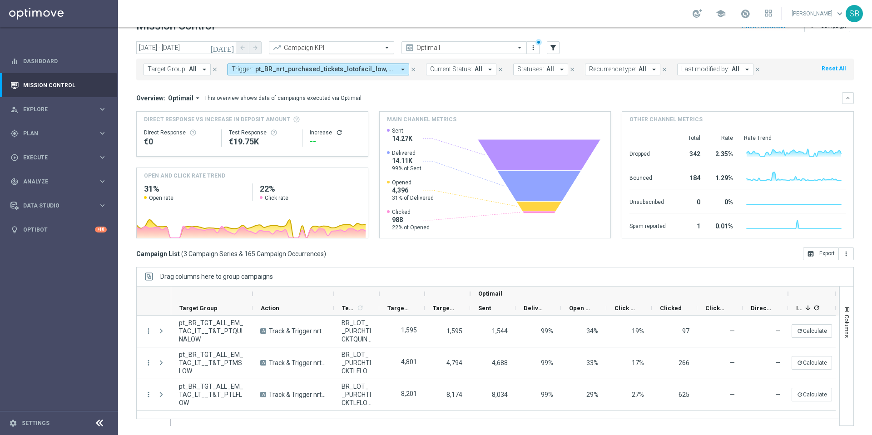
click at [387, 47] on span at bounding box center [387, 48] width 11 height 8
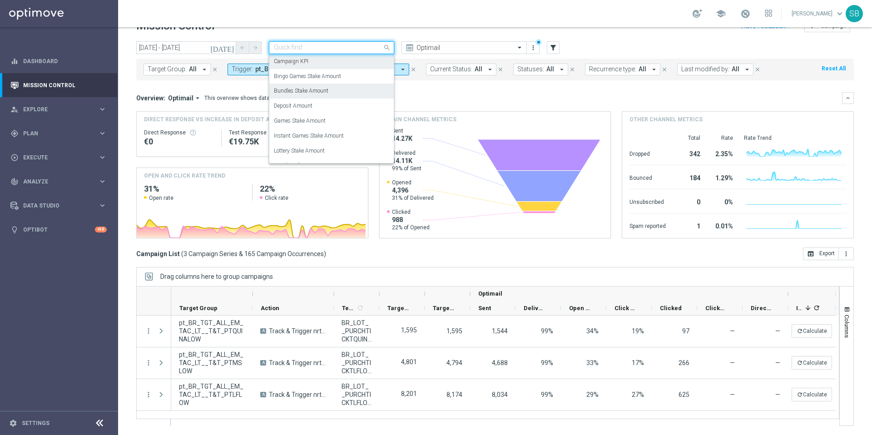
click at [331, 87] on div "Bundles Stake Amount" at bounding box center [331, 91] width 115 height 15
click at [375, 50] on div at bounding box center [331, 48] width 124 height 8
click at [307, 131] on div "Total NGR" at bounding box center [331, 131] width 115 height 15
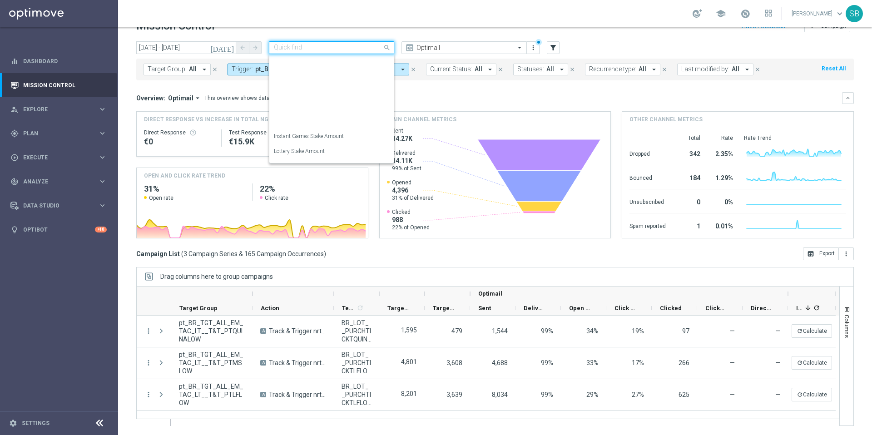
click at [389, 48] on span at bounding box center [387, 47] width 11 height 11
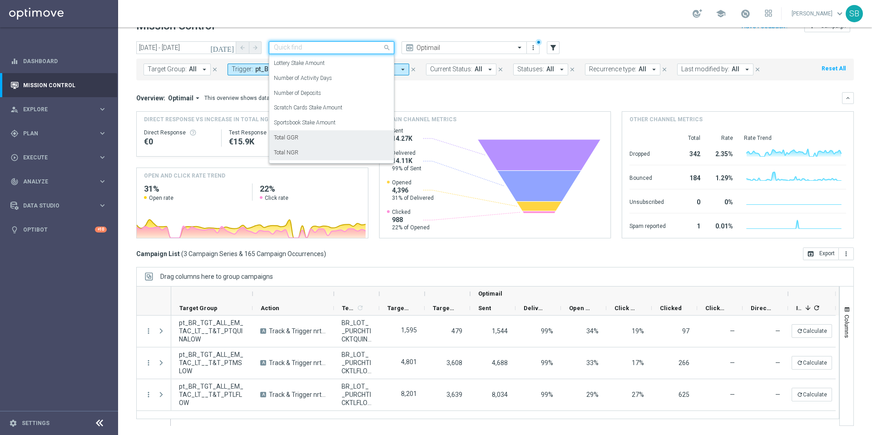
scroll to position [84, 0]
click at [297, 69] on label "Lottery Stake Amount" at bounding box center [299, 67] width 51 height 8
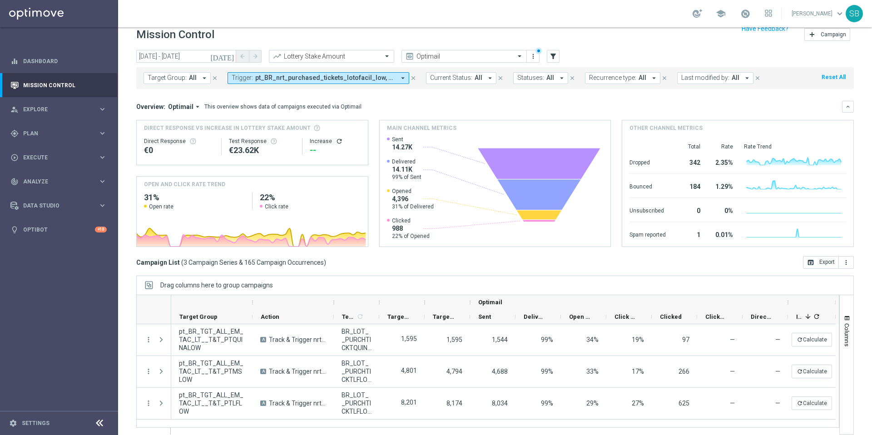
scroll to position [0, 0]
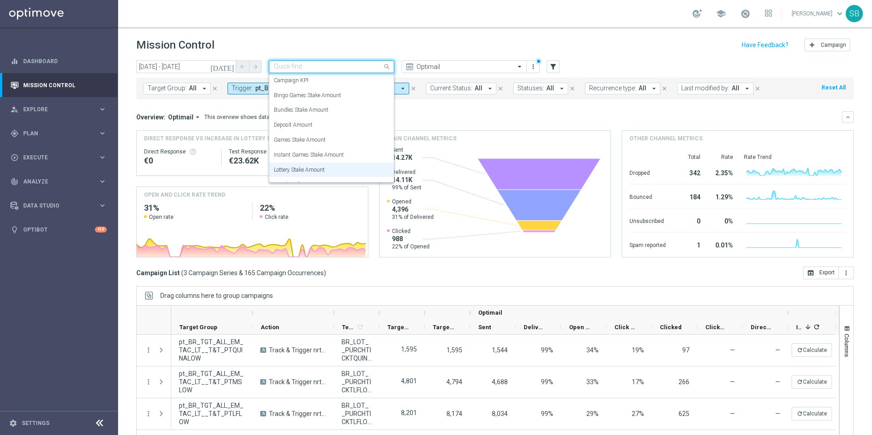
click at [387, 66] on span at bounding box center [387, 66] width 11 height 11
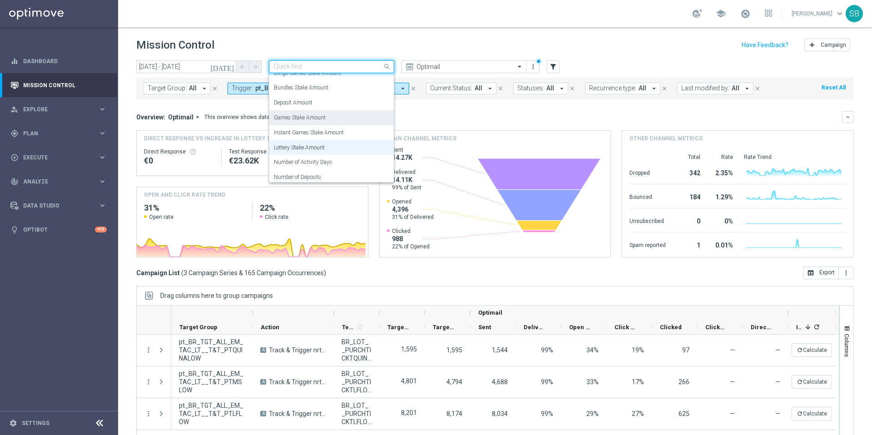
scroll to position [30, 0]
click at [301, 142] on label "Lottery Stake Amount" at bounding box center [299, 140] width 51 height 8
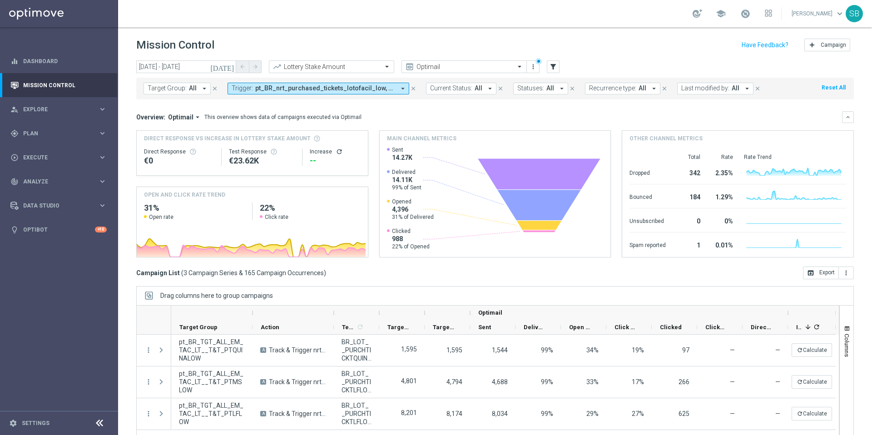
click at [338, 152] on icon "refresh" at bounding box center [339, 151] width 7 height 7
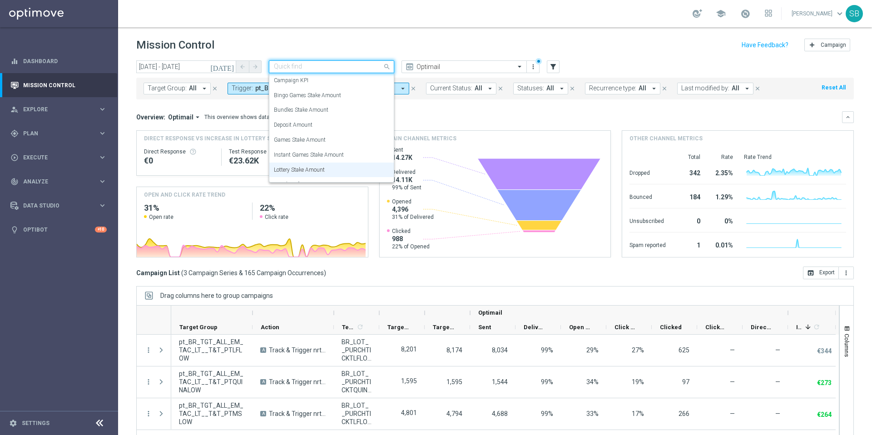
click at [388, 68] on span at bounding box center [387, 66] width 11 height 11
click at [331, 134] on div "Total NGR" at bounding box center [331, 139] width 115 height 15
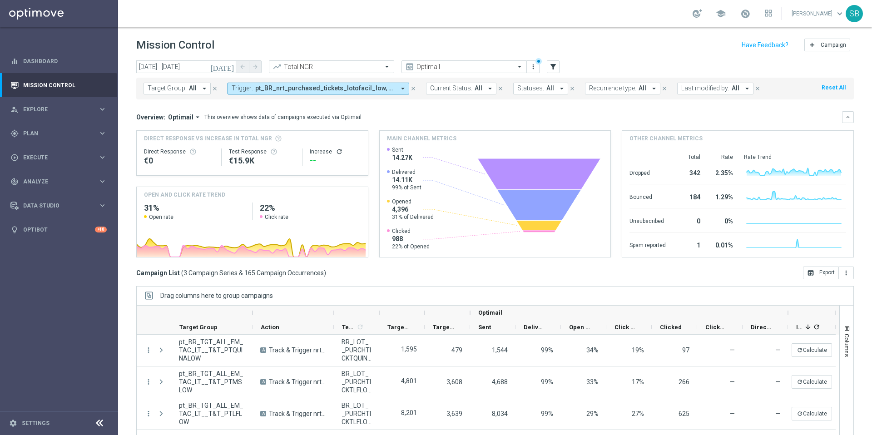
click at [337, 153] on icon "refresh" at bounding box center [339, 151] width 7 height 7
click at [386, 68] on span at bounding box center [387, 67] width 11 height 8
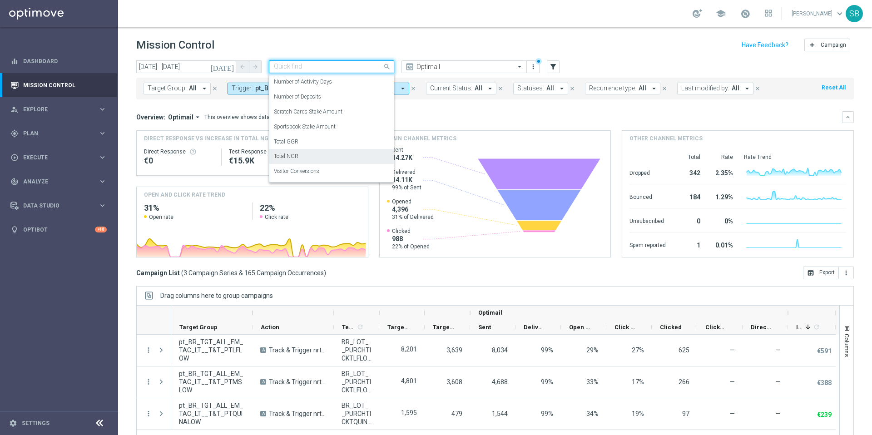
scroll to position [0, 0]
click at [318, 113] on label "Bundles Stake Amount" at bounding box center [301, 110] width 55 height 8
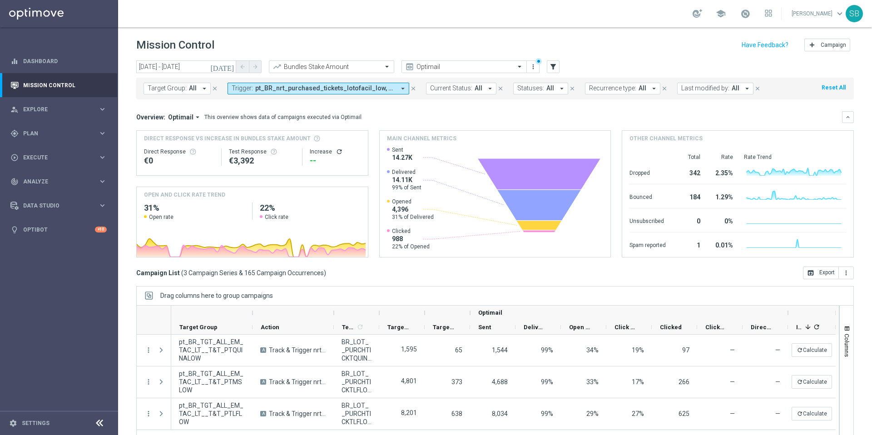
click at [337, 153] on icon "refresh" at bounding box center [339, 151] width 7 height 7
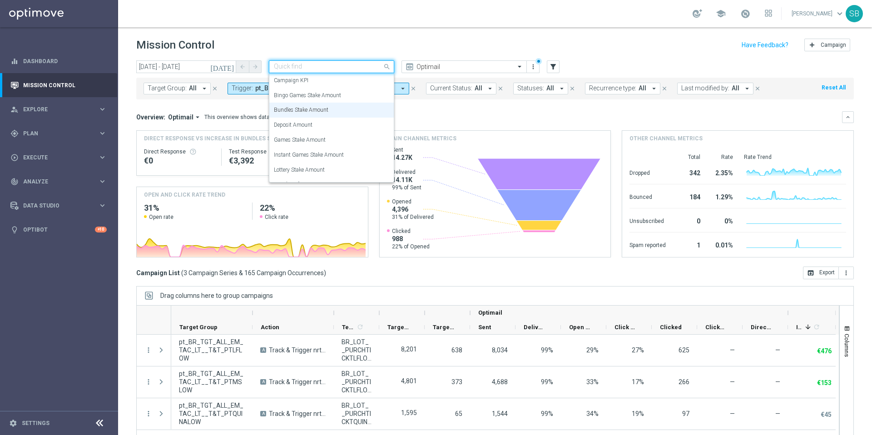
click at [386, 67] on span at bounding box center [387, 66] width 11 height 11
click at [336, 83] on div "Campaign KPI" at bounding box center [331, 80] width 115 height 15
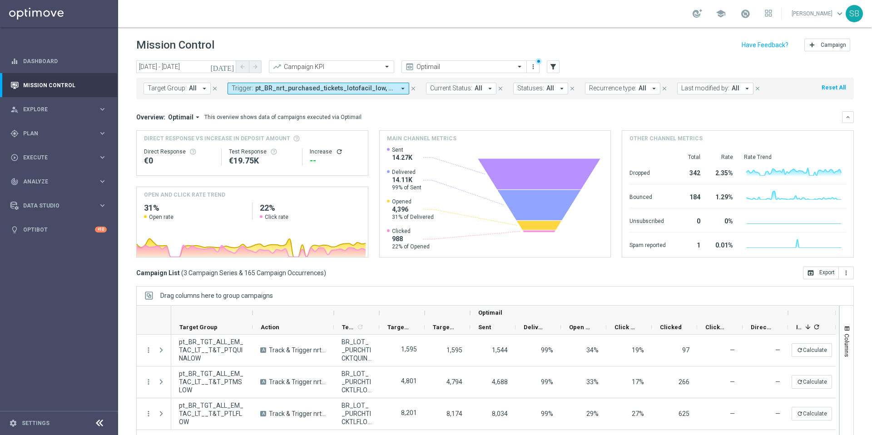
click at [337, 150] on icon "refresh" at bounding box center [339, 151] width 7 height 7
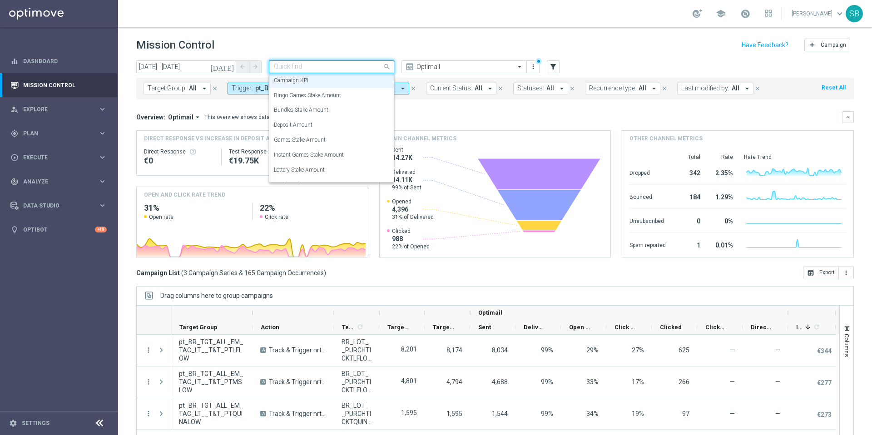
click at [387, 68] on span at bounding box center [387, 66] width 11 height 11
click at [325, 114] on div "Bundles Stake Amount" at bounding box center [331, 110] width 115 height 15
click at [387, 65] on span at bounding box center [387, 66] width 11 height 11
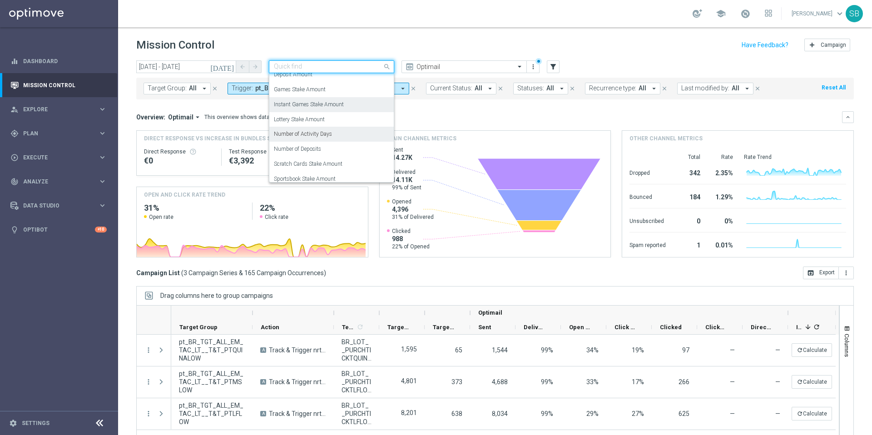
scroll to position [56, 0]
click at [333, 147] on div "Number of Deposits" at bounding box center [331, 143] width 115 height 15
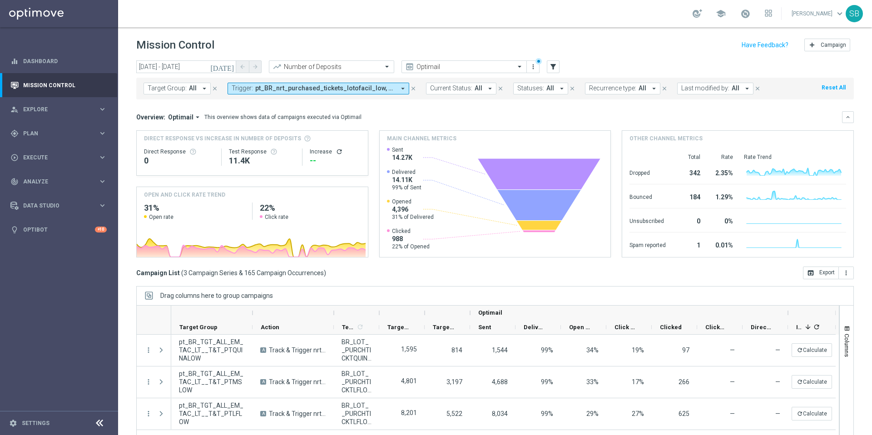
click at [337, 153] on icon "refresh" at bounding box center [339, 151] width 7 height 7
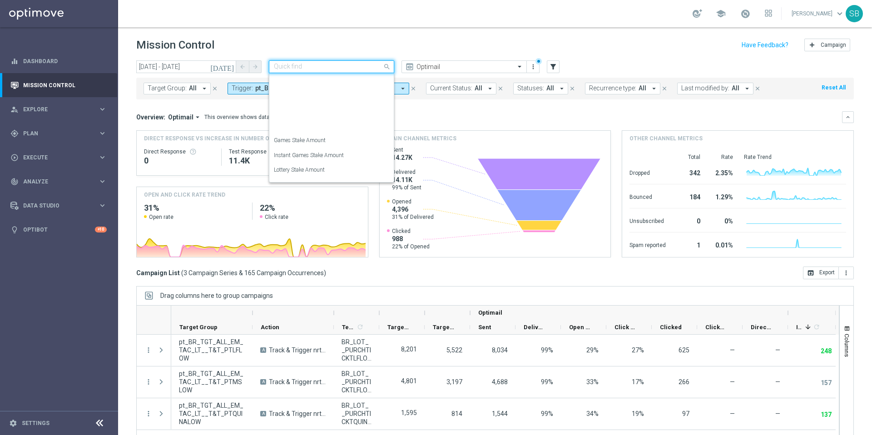
click at [383, 68] on span at bounding box center [387, 66] width 11 height 11
click at [312, 109] on label "Bundles Stake Amount" at bounding box center [301, 110] width 55 height 8
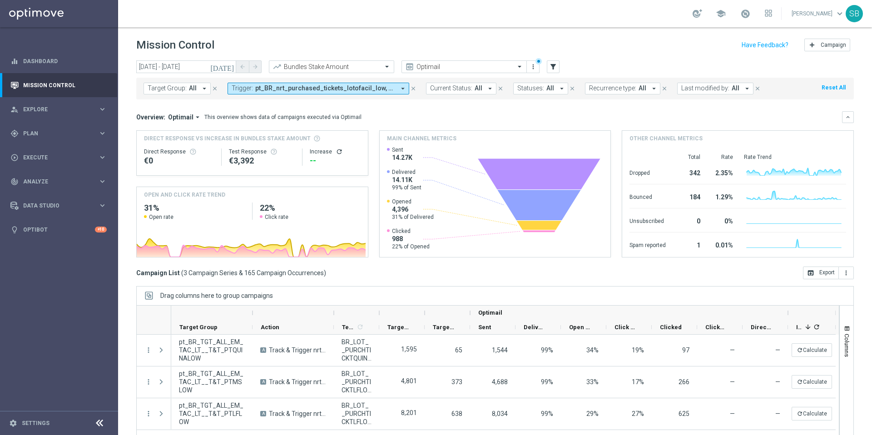
click at [336, 150] on icon "refresh" at bounding box center [339, 151] width 7 height 7
